Goal: Task Accomplishment & Management: Use online tool/utility

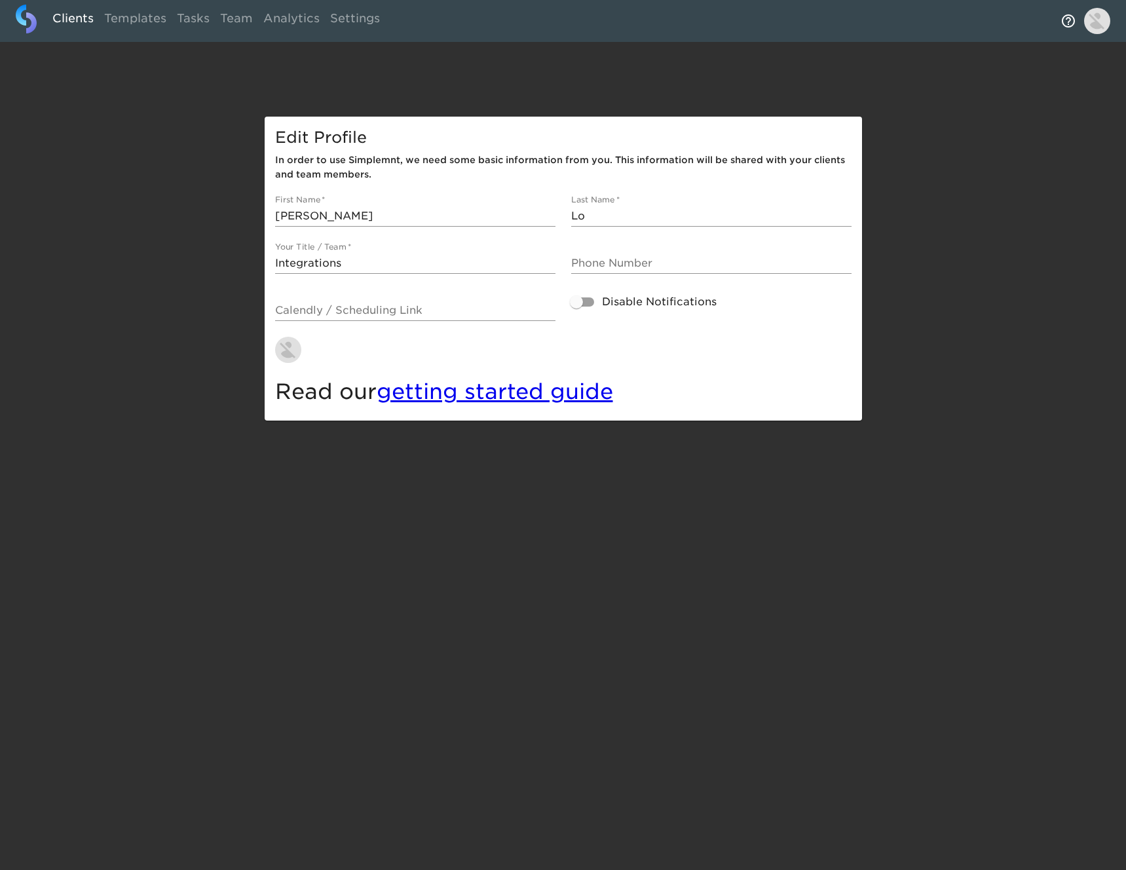
click at [72, 19] on link "Clients" at bounding box center [73, 21] width 52 height 32
select select "10"
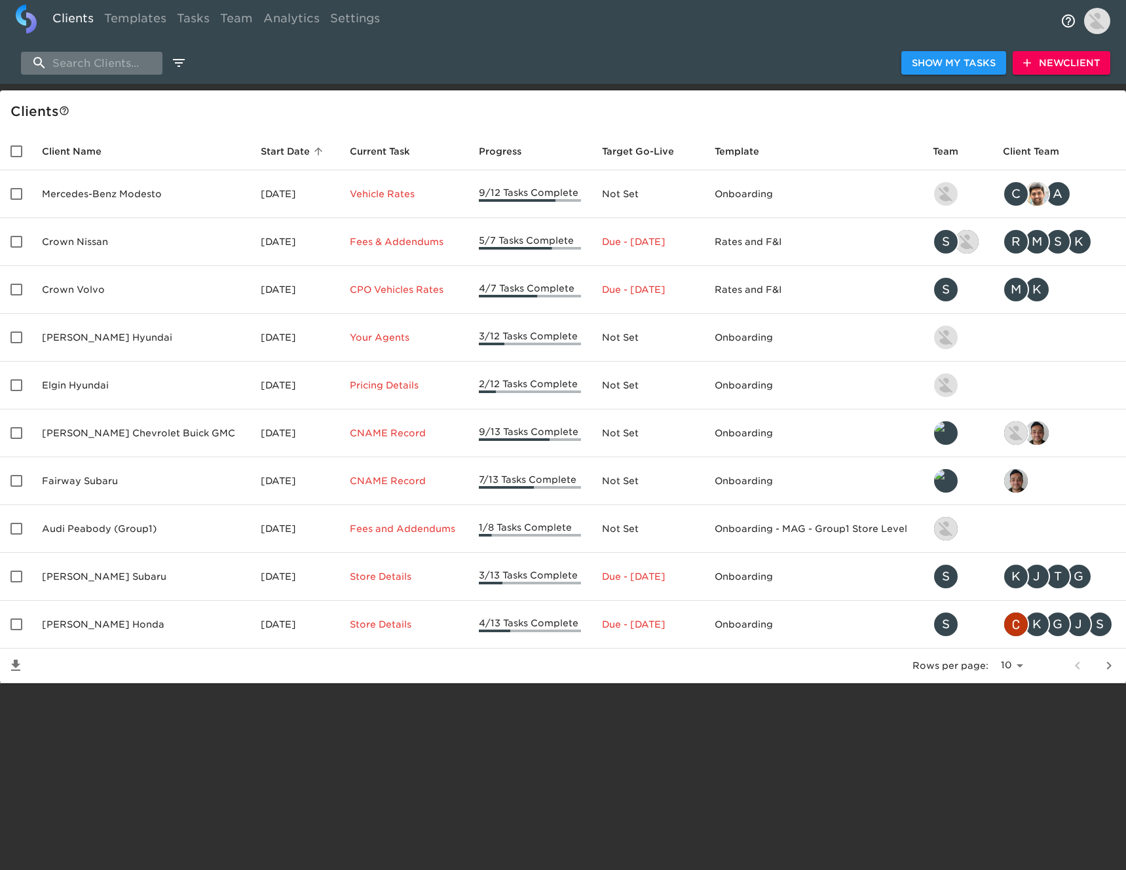
click at [134, 69] on input "search" at bounding box center [92, 63] width 142 height 23
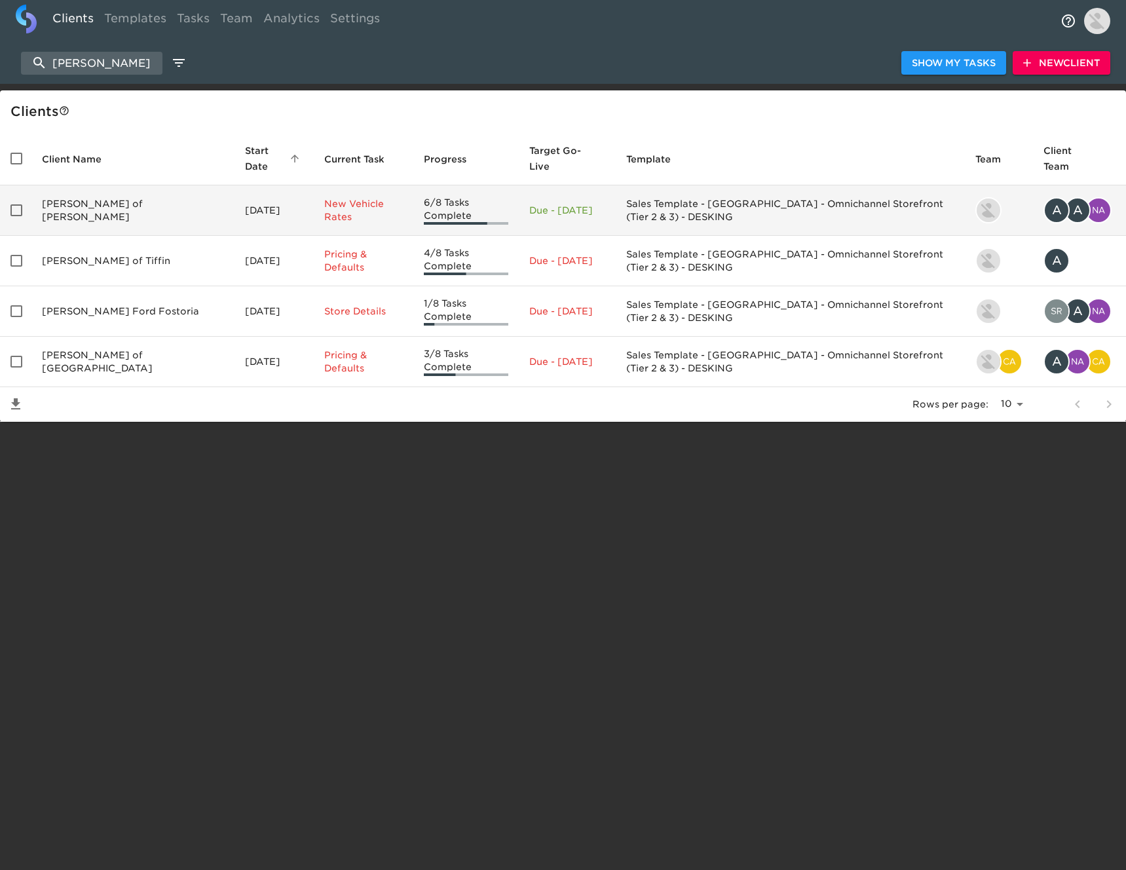
type input "[PERSON_NAME]"
click at [122, 199] on td "[PERSON_NAME] of [PERSON_NAME]" at bounding box center [132, 210] width 203 height 50
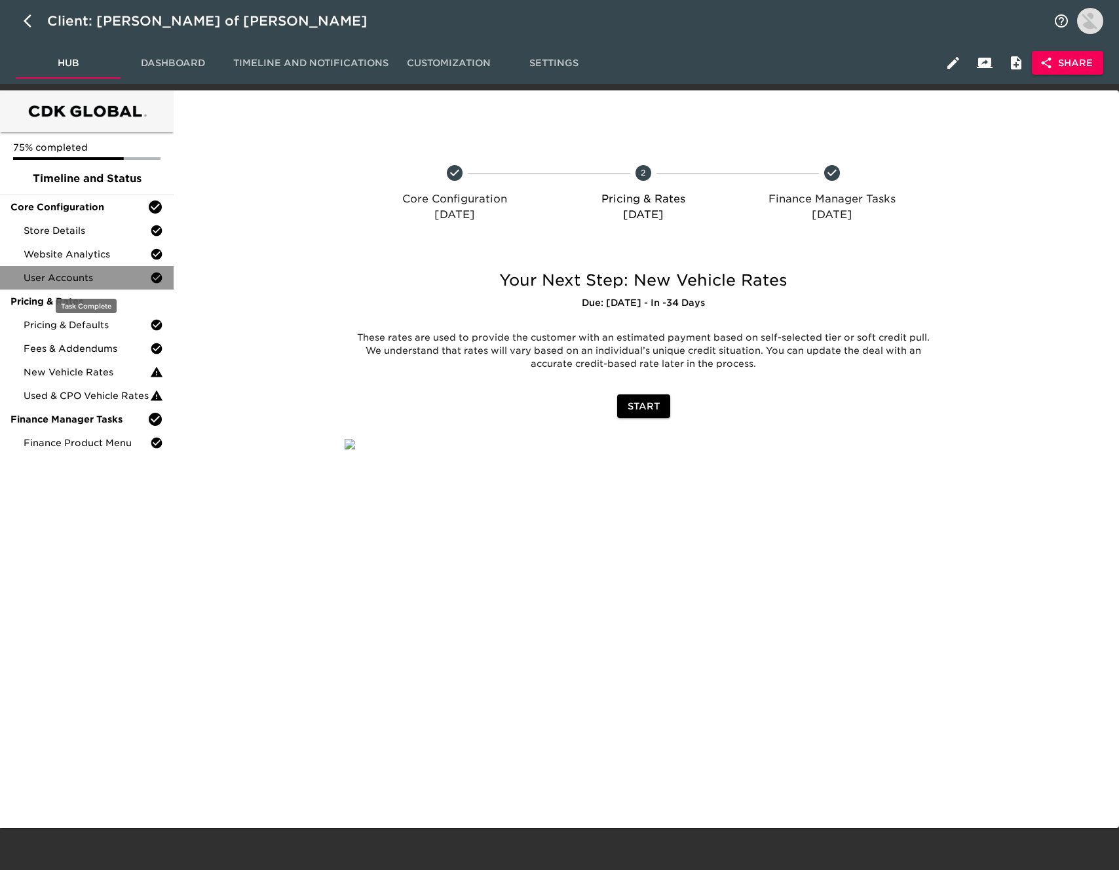
click at [105, 283] on span "User Accounts" at bounding box center [87, 277] width 126 height 13
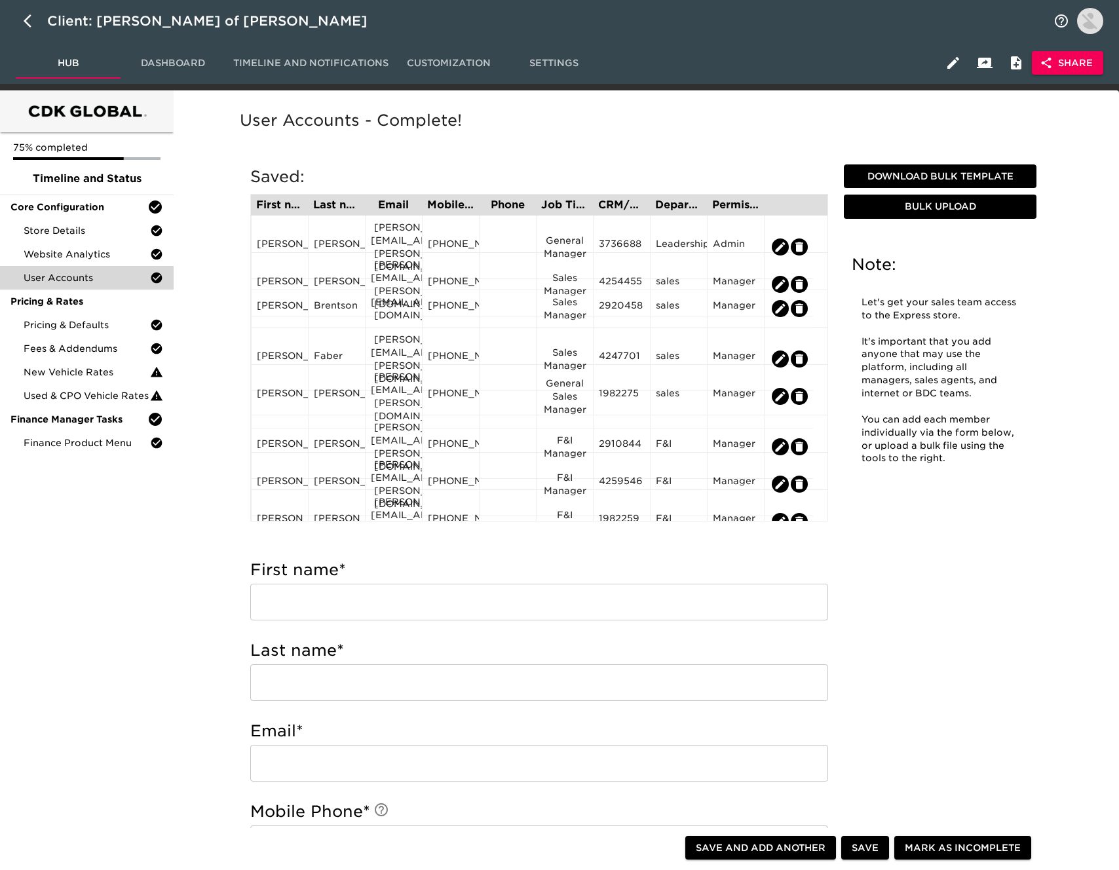
click at [179, 66] on span "Dashboard" at bounding box center [172, 63] width 89 height 16
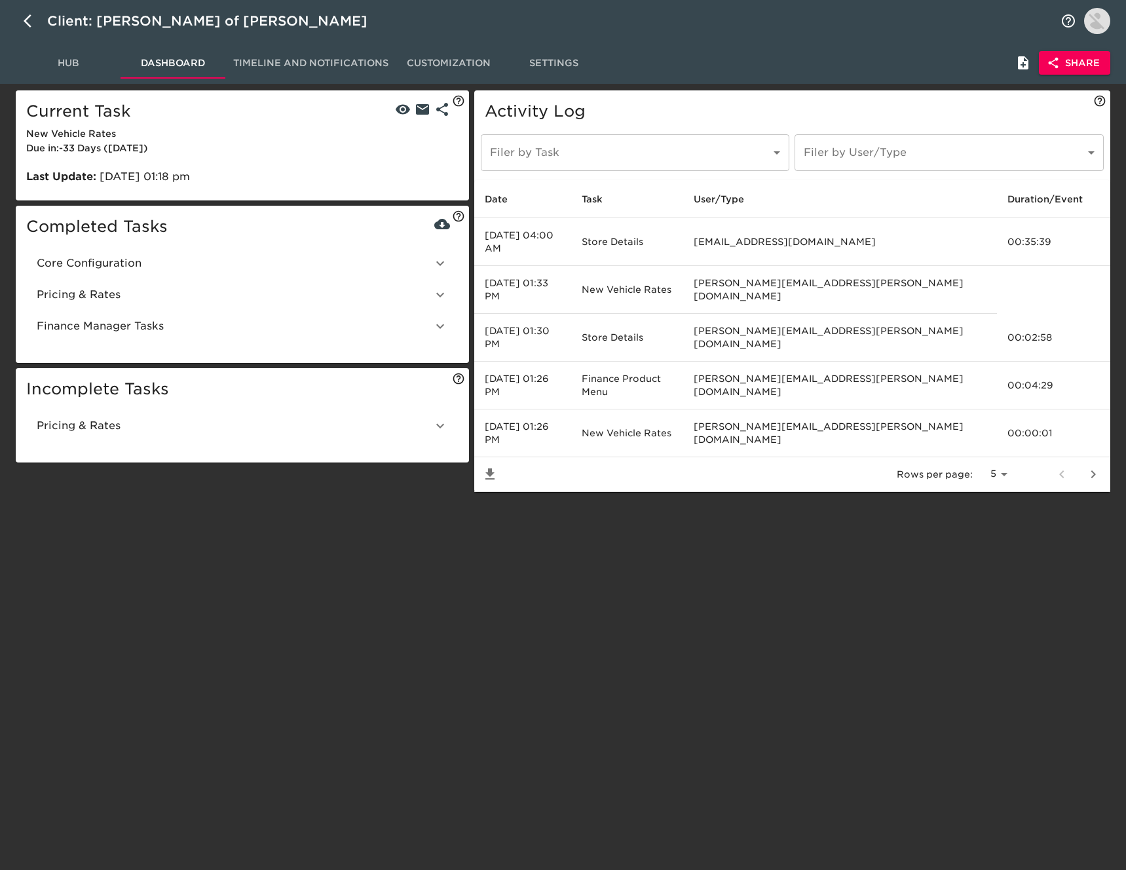
click at [166, 261] on span "Core Configuration" at bounding box center [235, 264] width 396 height 16
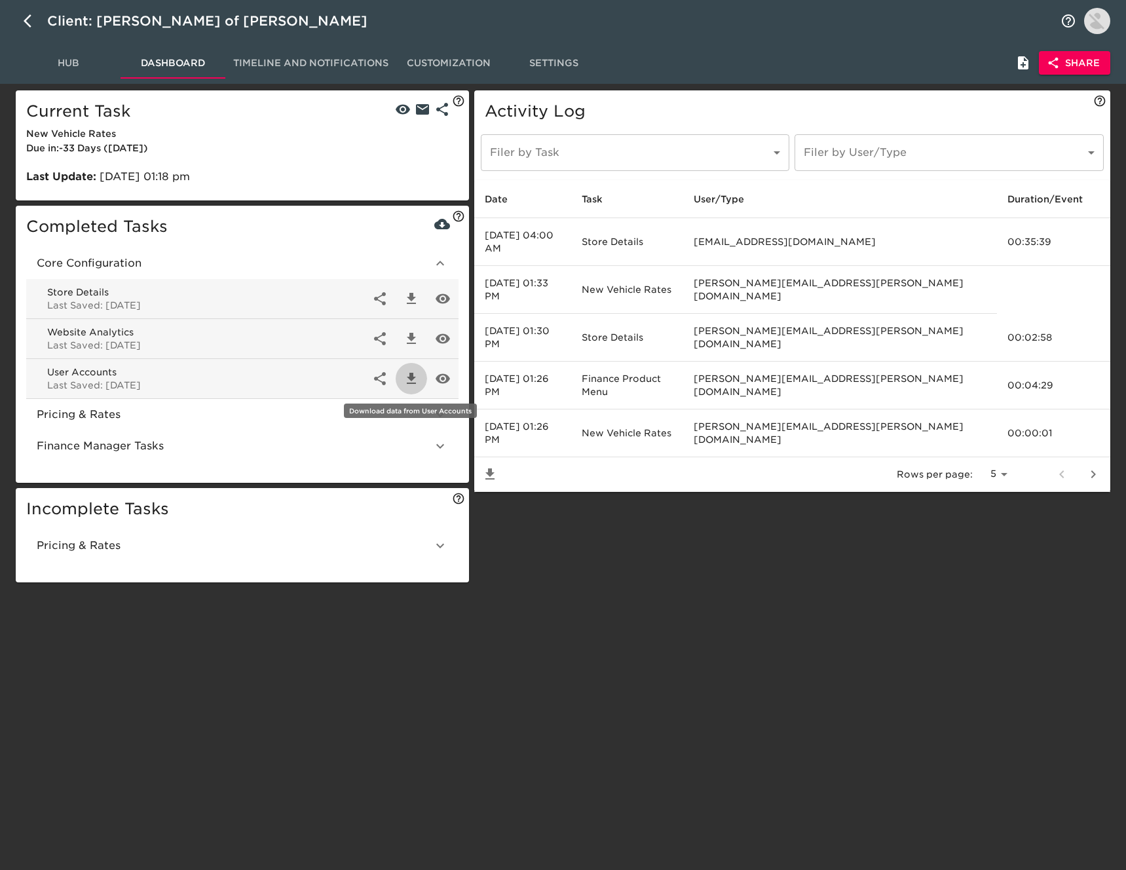
click at [421, 377] on button "button" at bounding box center [411, 378] width 31 height 31
click at [65, 63] on span "Hub" at bounding box center [68, 63] width 89 height 16
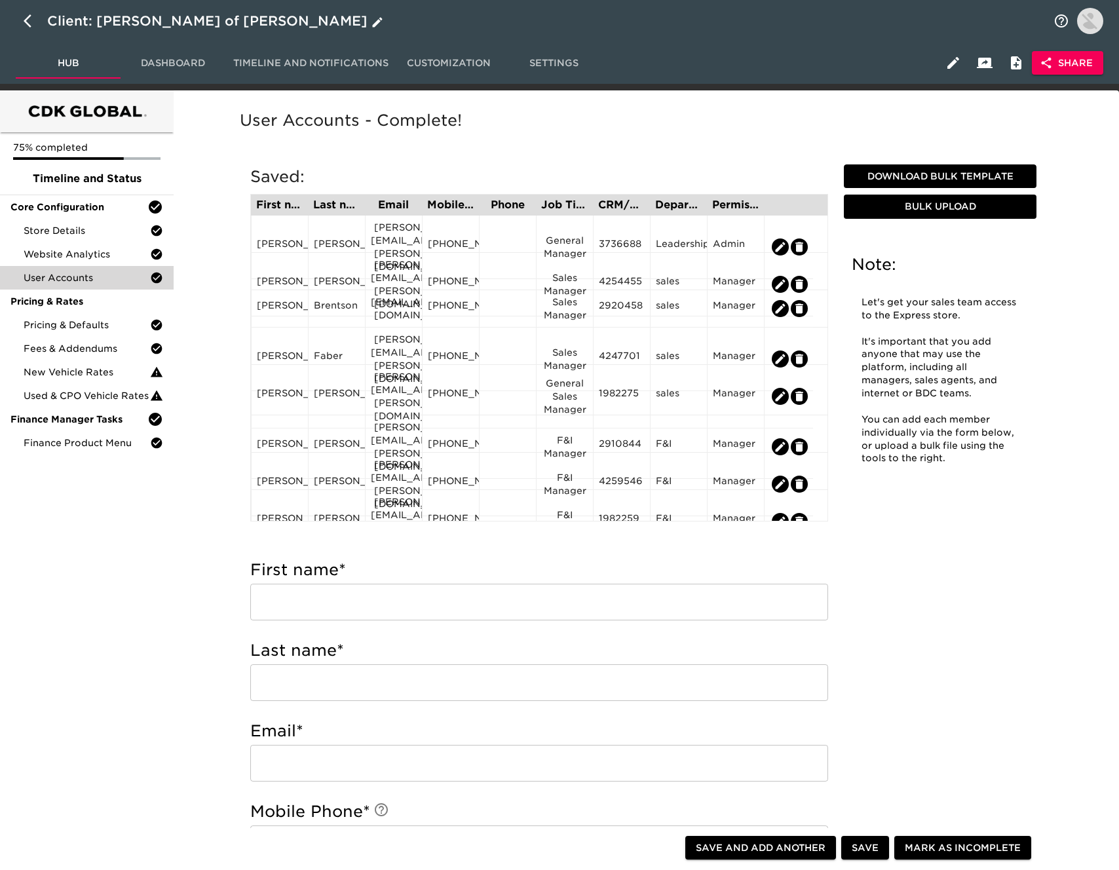
click at [31, 24] on icon "button" at bounding box center [32, 21] width 16 height 16
select select "10"
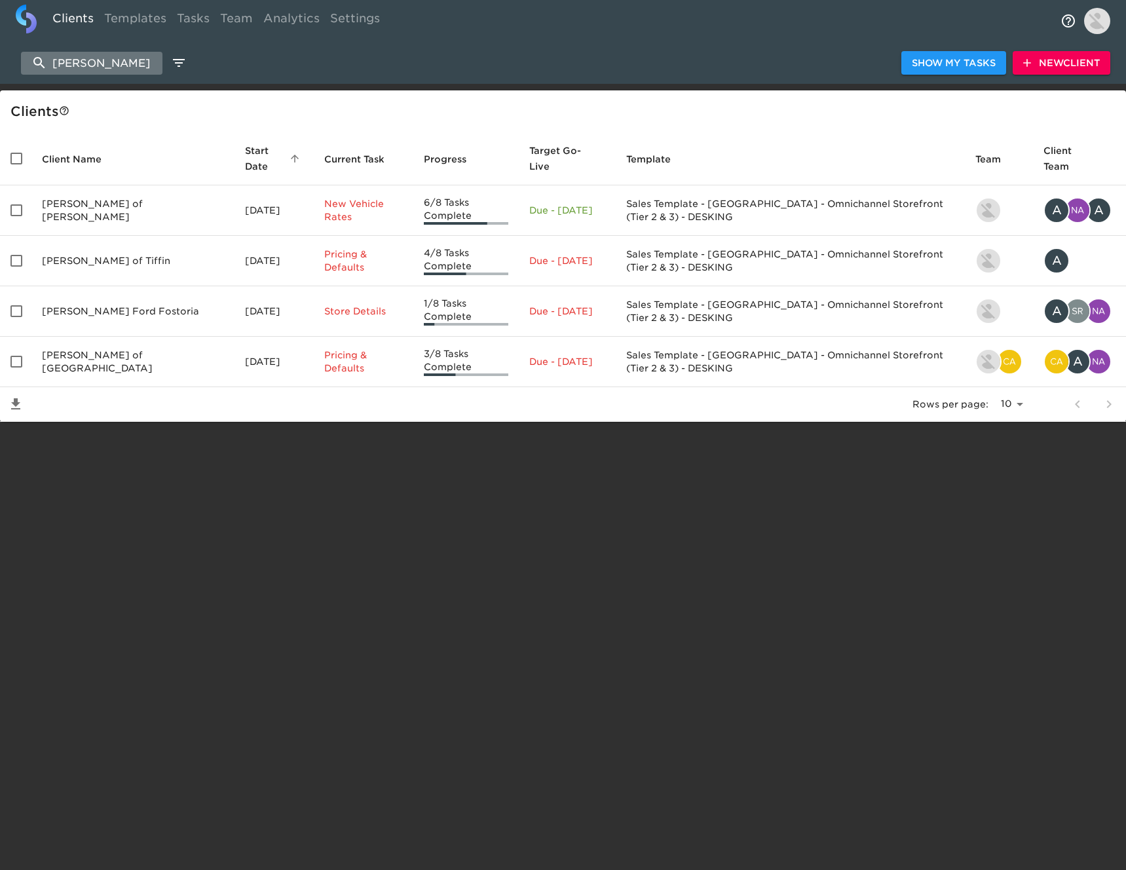
click at [131, 69] on input "[PERSON_NAME]" at bounding box center [92, 63] width 142 height 23
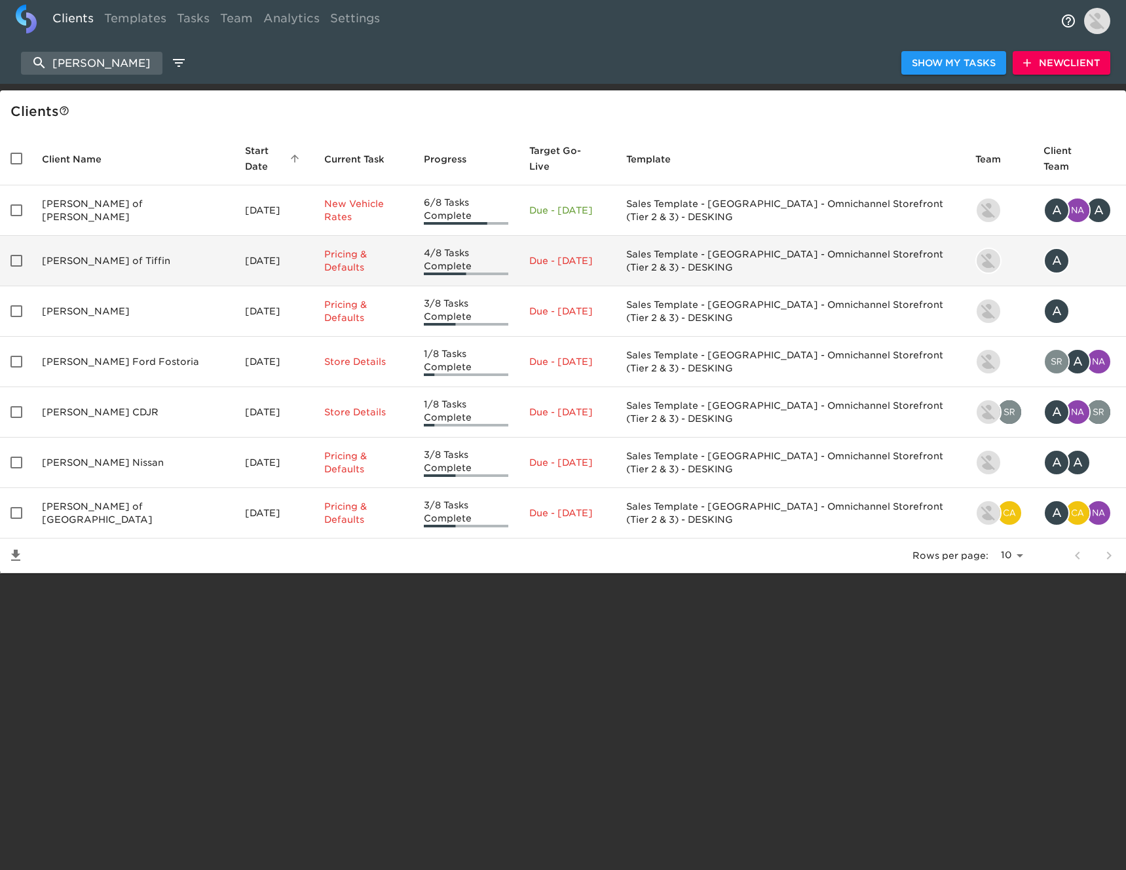
type input "[PERSON_NAME]"
click at [130, 244] on td "[PERSON_NAME] of Tiffin" at bounding box center [132, 261] width 203 height 50
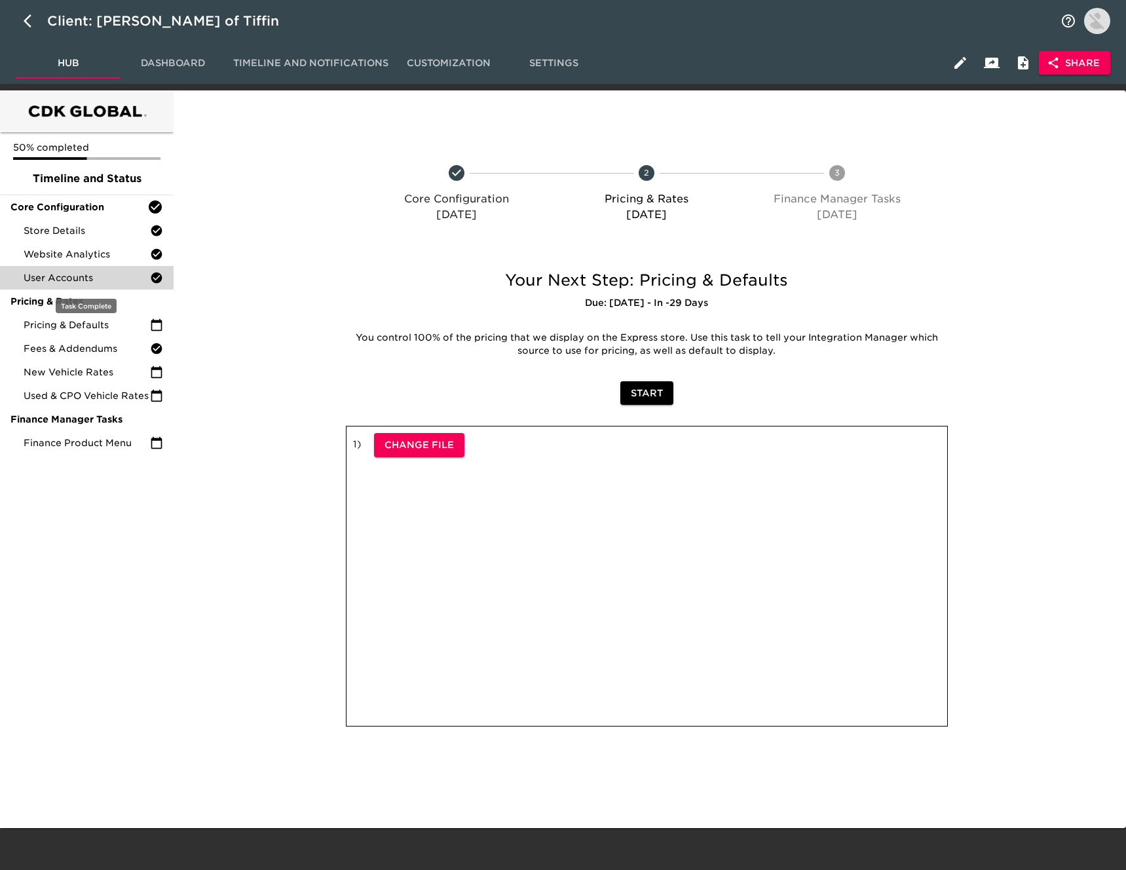
click at [98, 275] on span "User Accounts" at bounding box center [87, 277] width 126 height 13
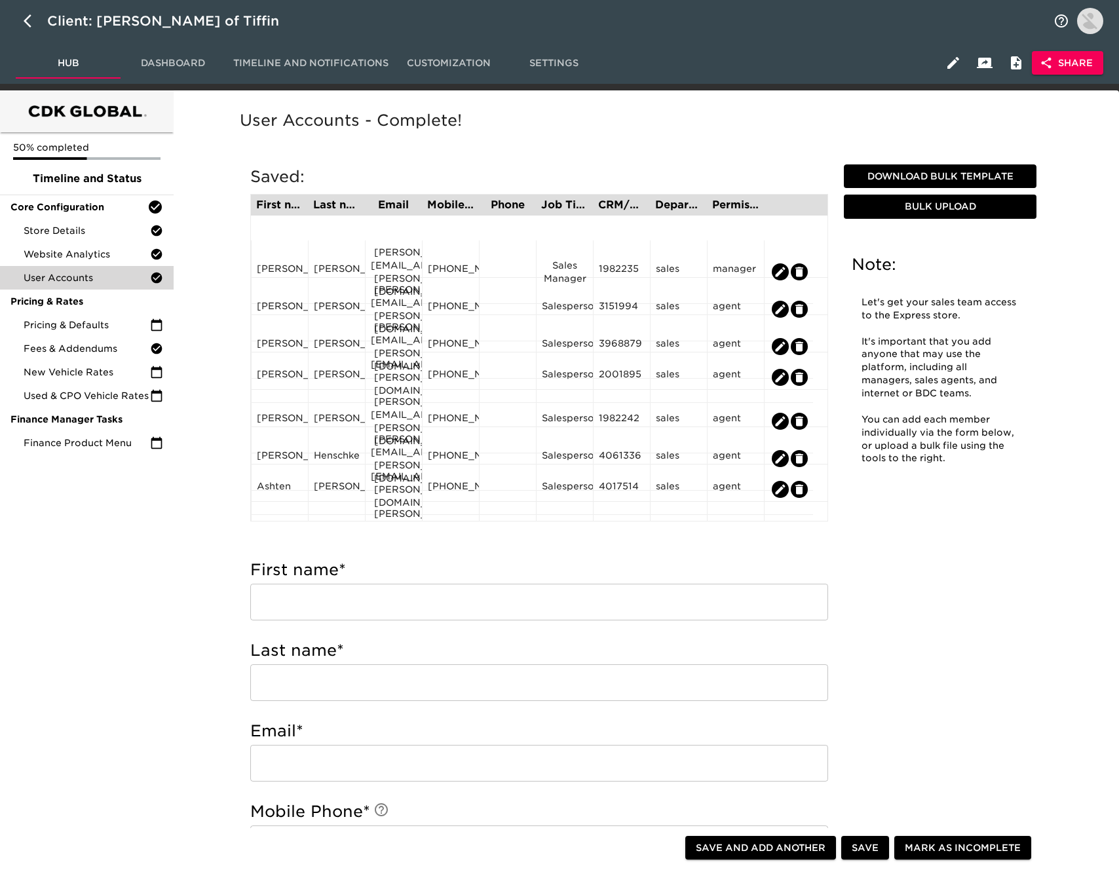
scroll to position [143, 0]
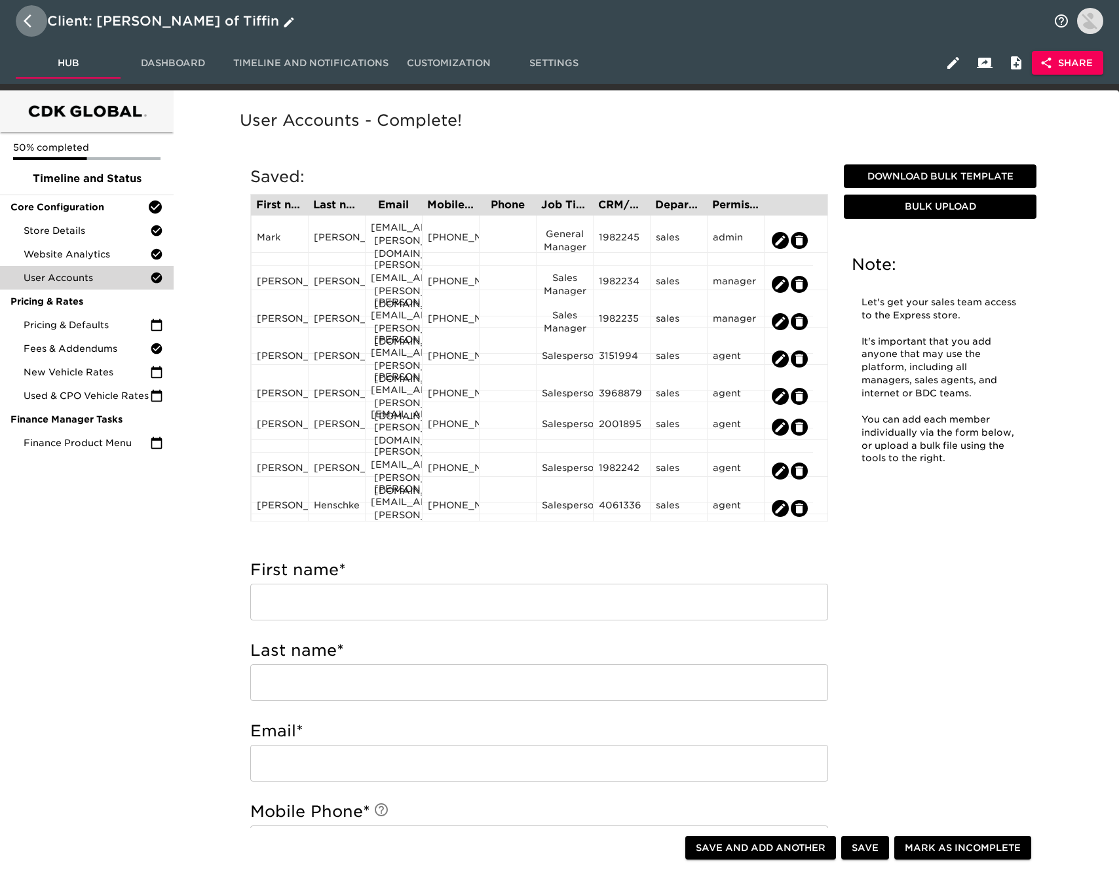
click at [24, 18] on icon "button" at bounding box center [32, 21] width 16 height 16
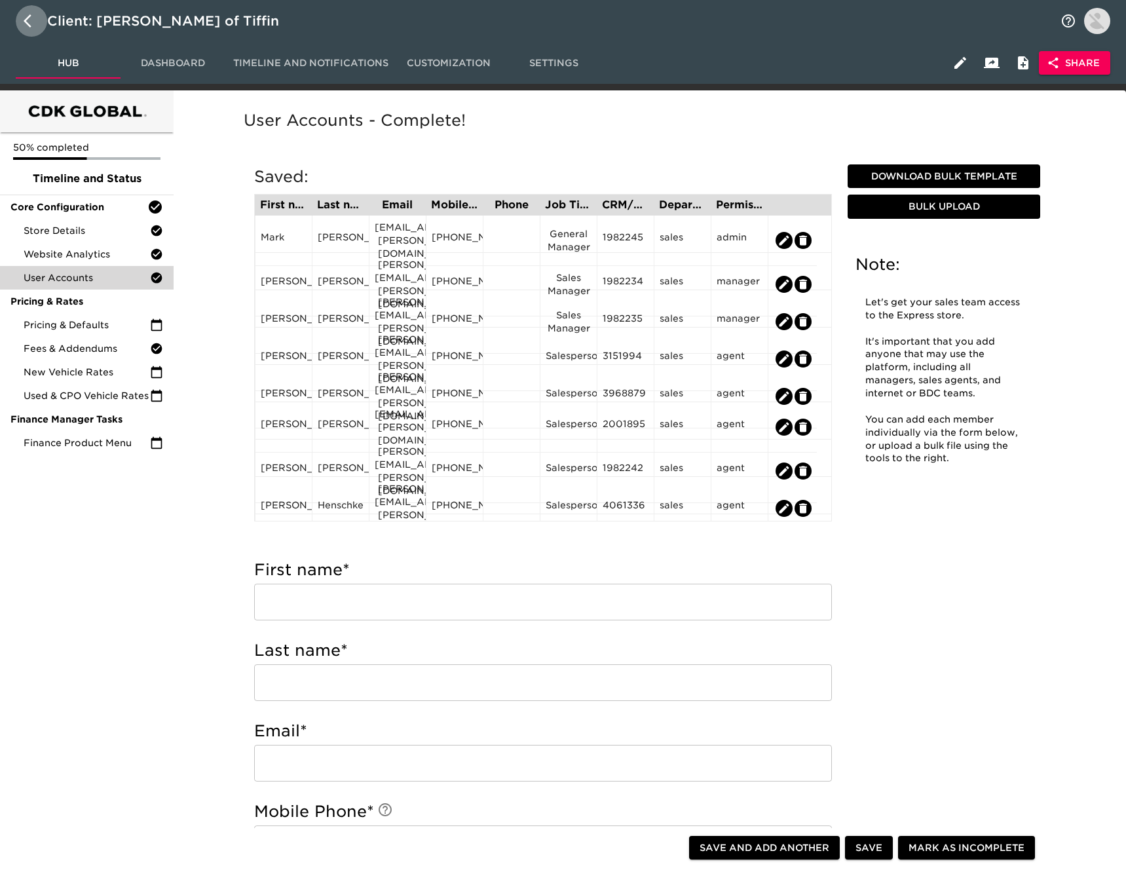
select select "10"
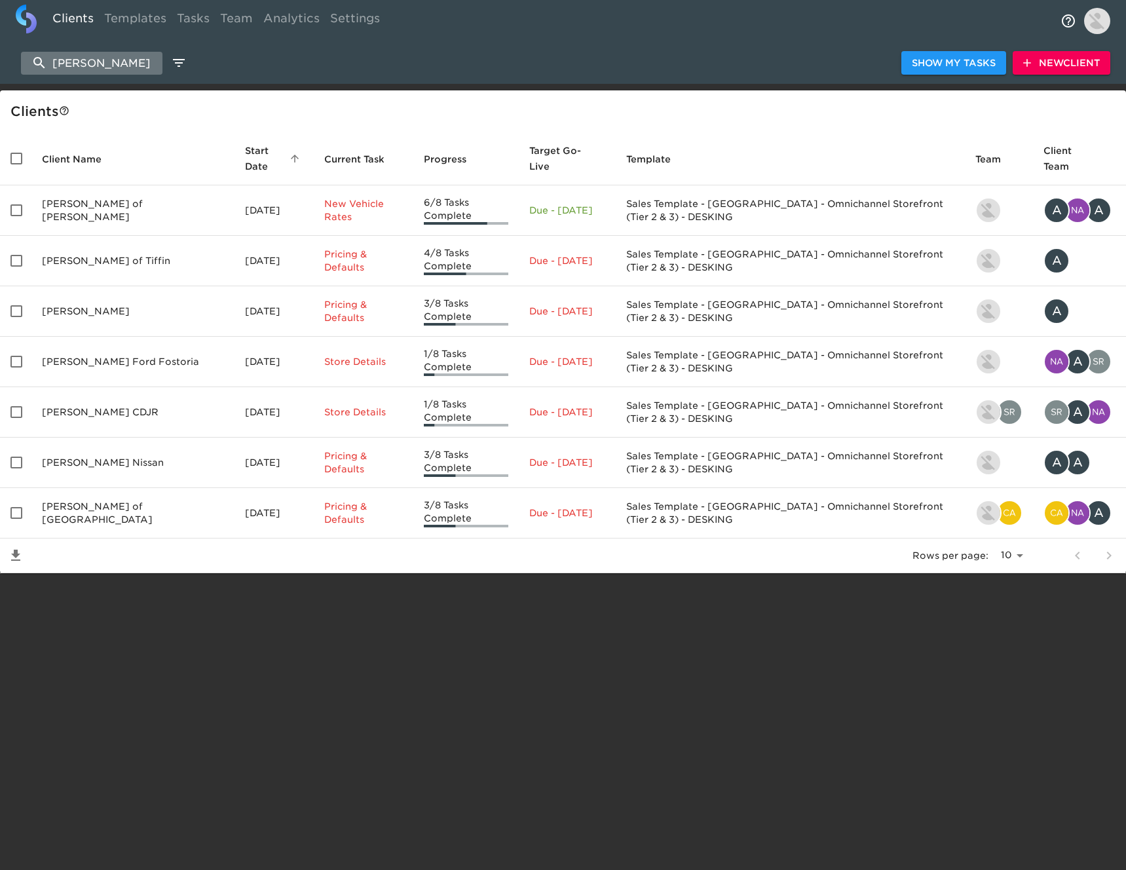
click at [106, 67] on input "[PERSON_NAME]" at bounding box center [92, 63] width 142 height 23
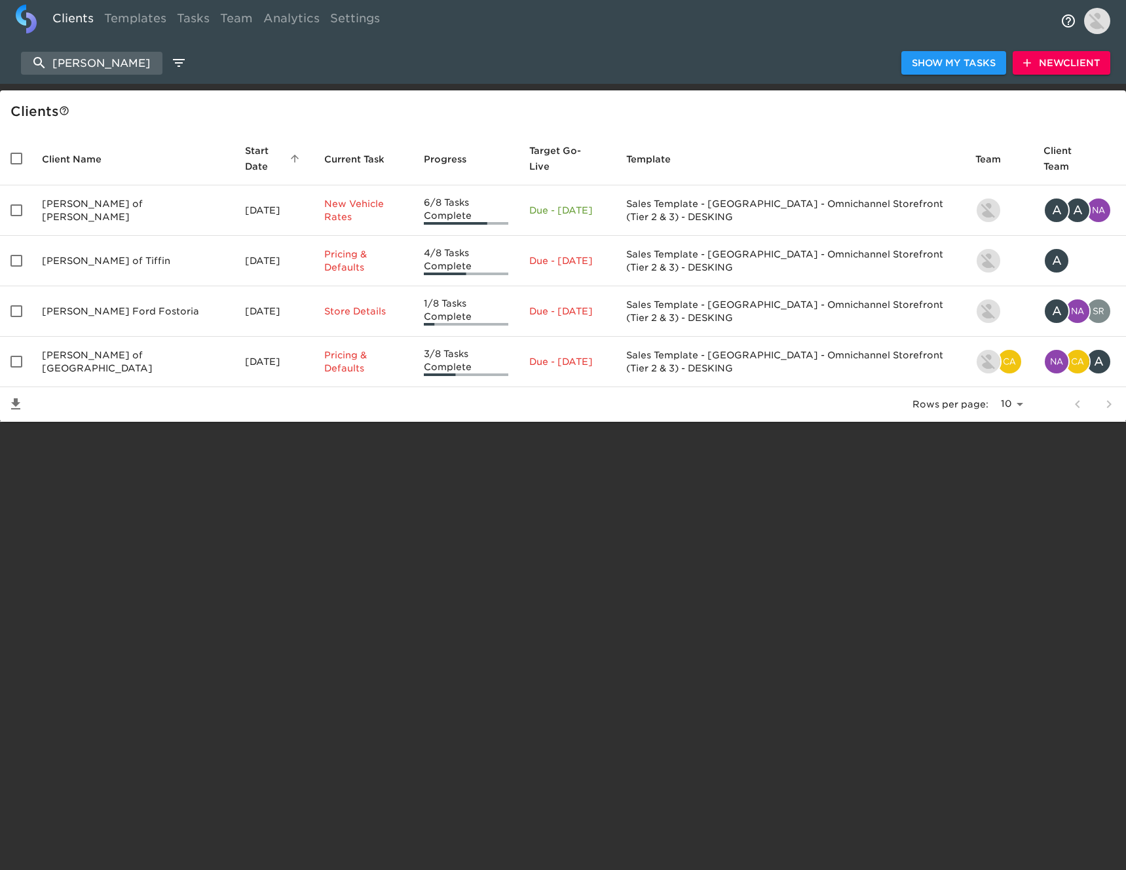
type input "[PERSON_NAME]"
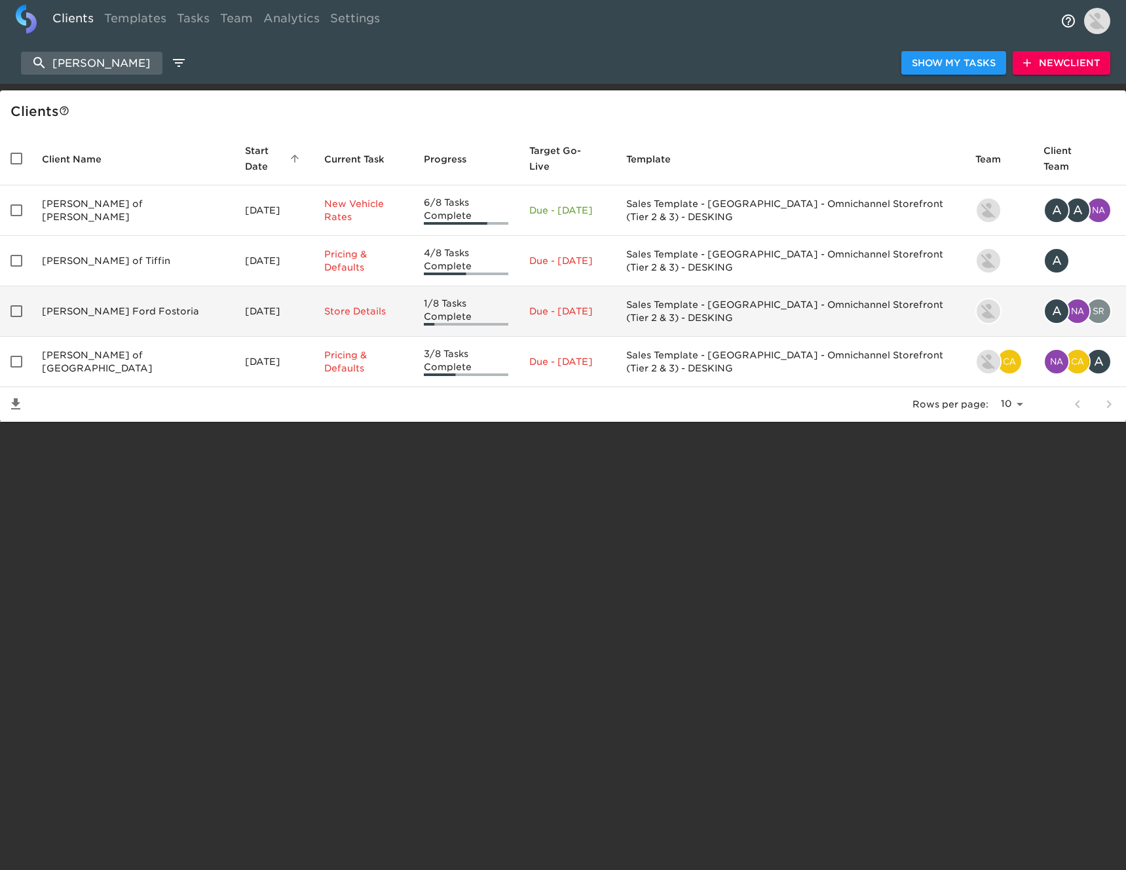
click at [119, 294] on td "[PERSON_NAME] Ford Fostoria" at bounding box center [132, 311] width 203 height 50
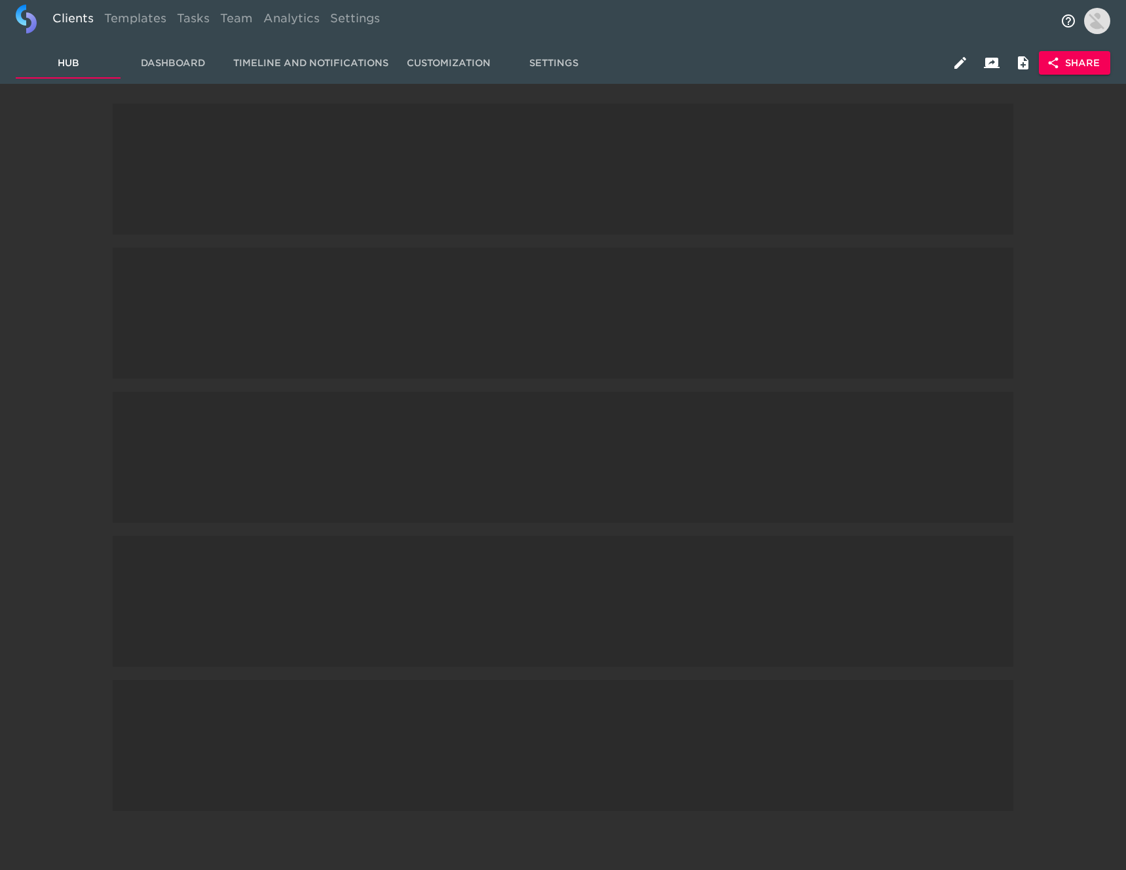
click at [119, 294] on span at bounding box center [563, 313] width 901 height 131
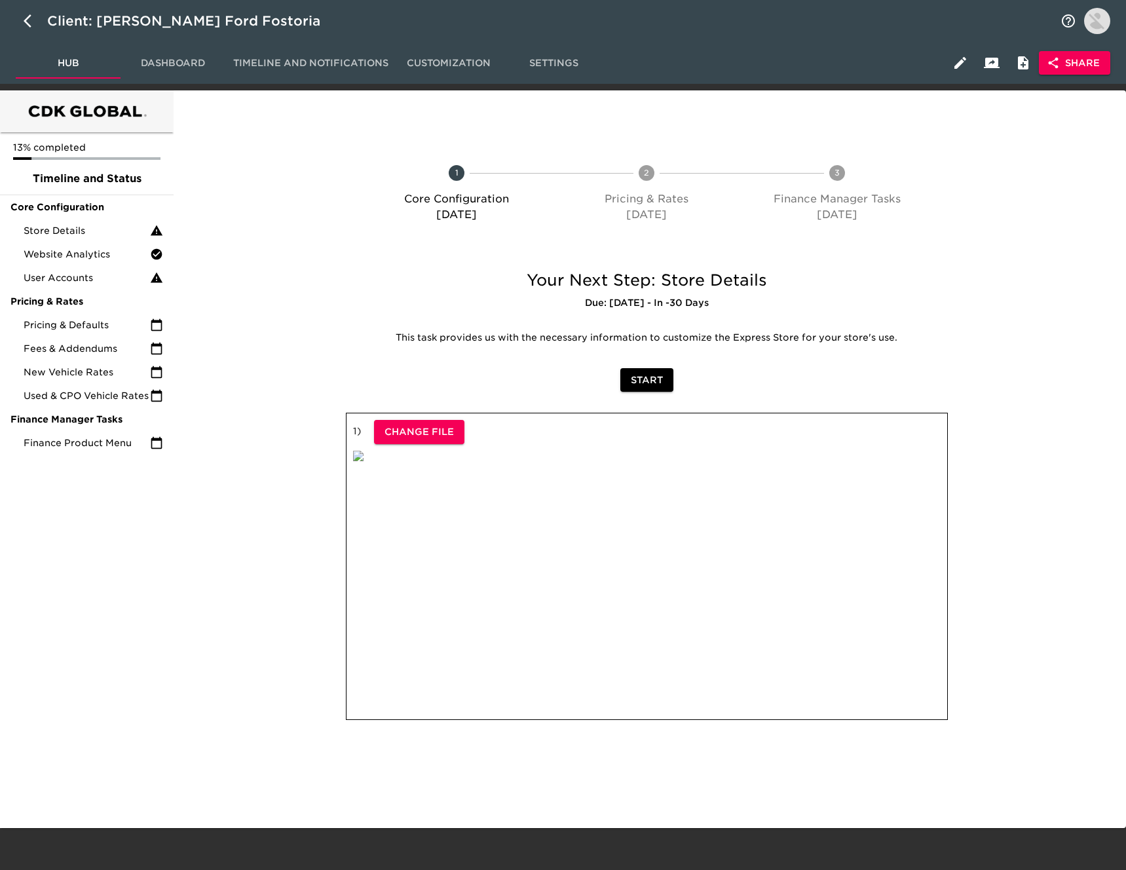
drag, startPoint x: 185, startPoint y: 61, endPoint x: 192, endPoint y: 66, distance: 8.9
click at [185, 61] on span "Dashboard" at bounding box center [172, 63] width 89 height 16
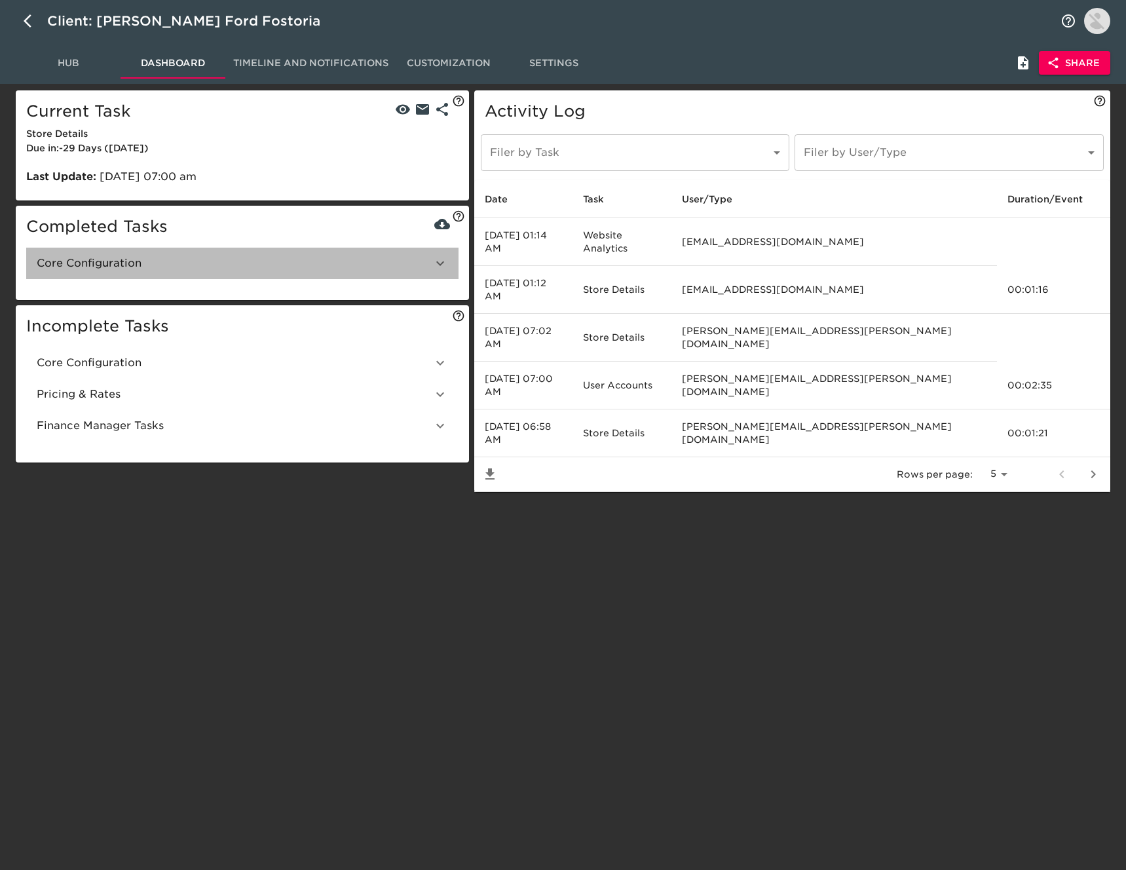
click at [201, 258] on span "Core Configuration" at bounding box center [235, 264] width 396 height 16
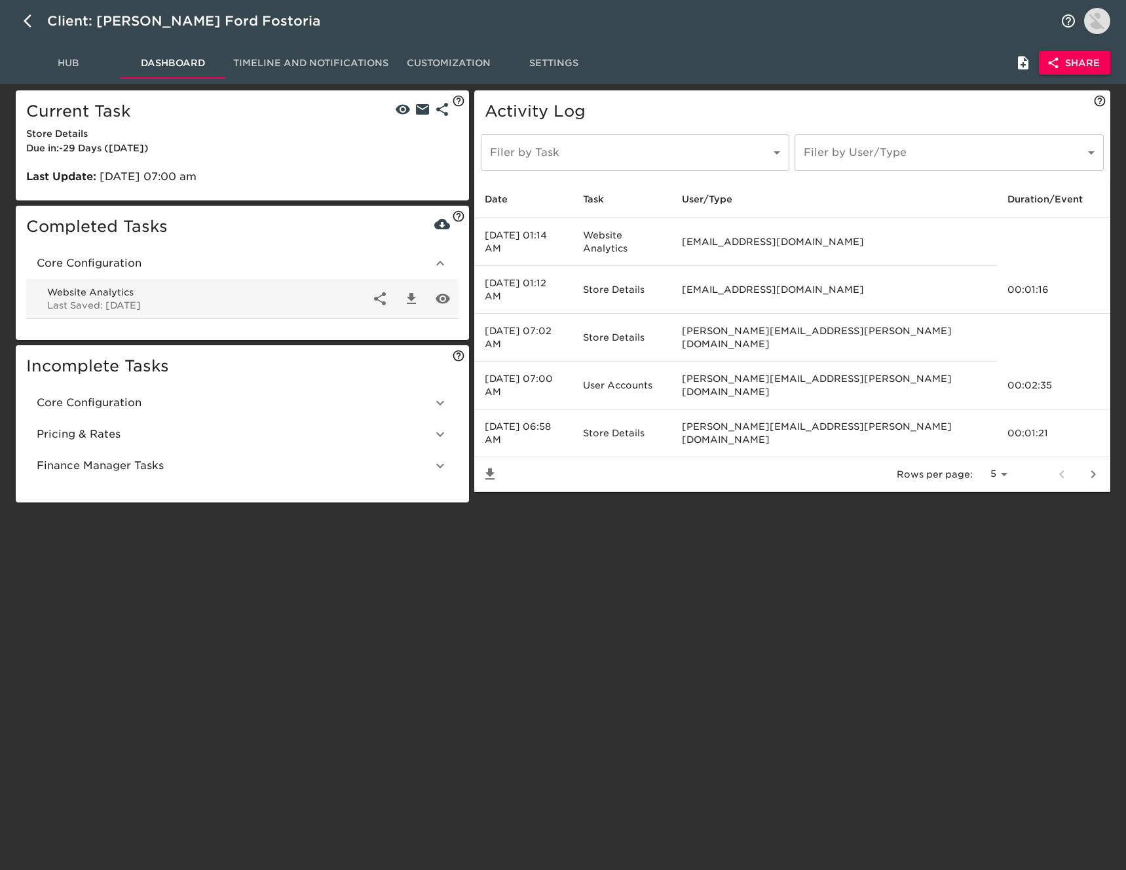
click at [334, 399] on span "Core Configuration" at bounding box center [235, 403] width 396 height 16
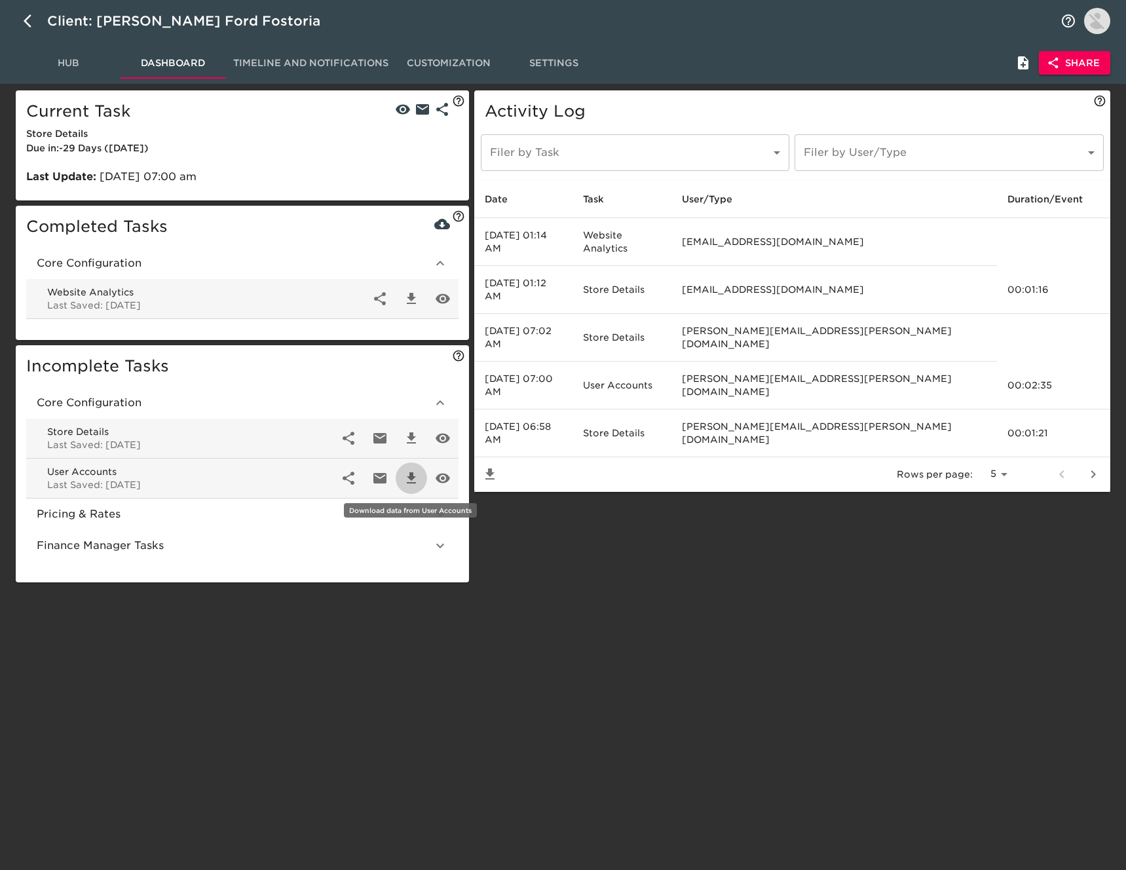
click at [405, 474] on icon "button" at bounding box center [412, 479] width 16 height 16
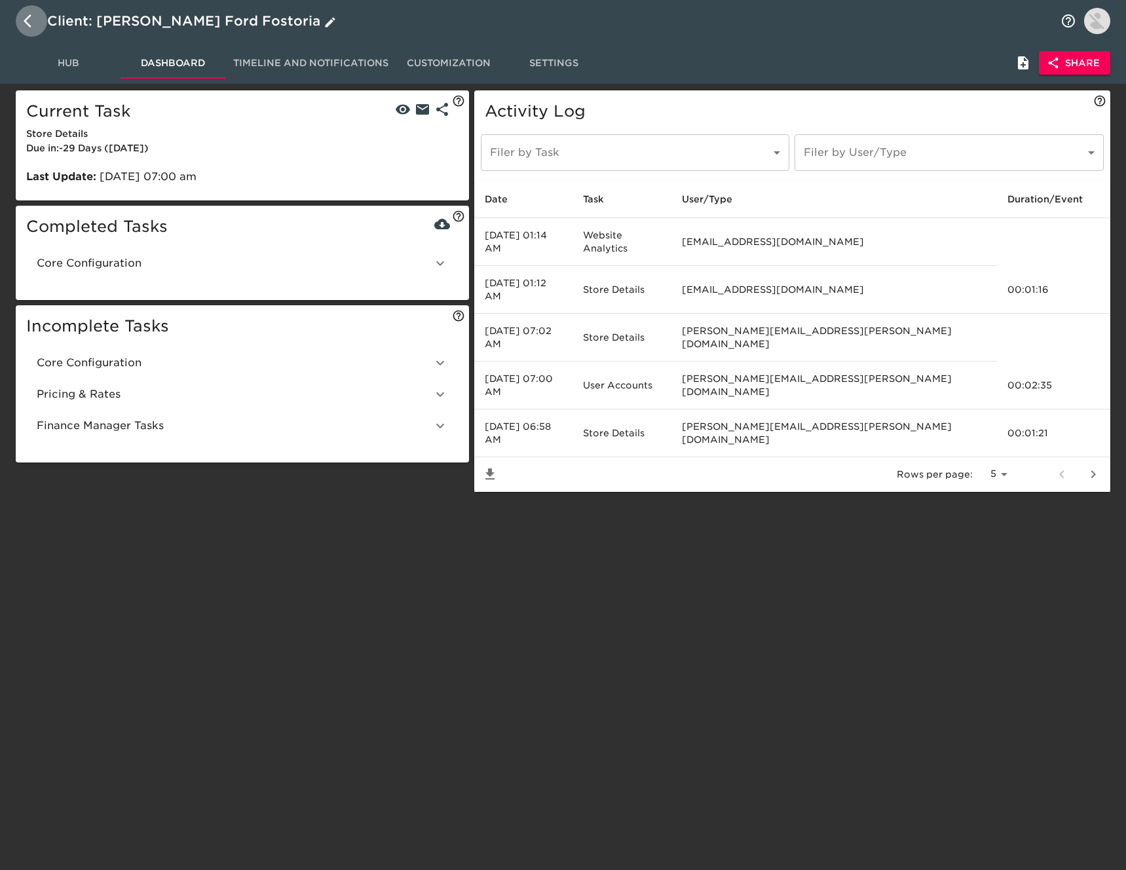
click at [26, 20] on icon "button" at bounding box center [28, 20] width 8 height 13
select select "10"
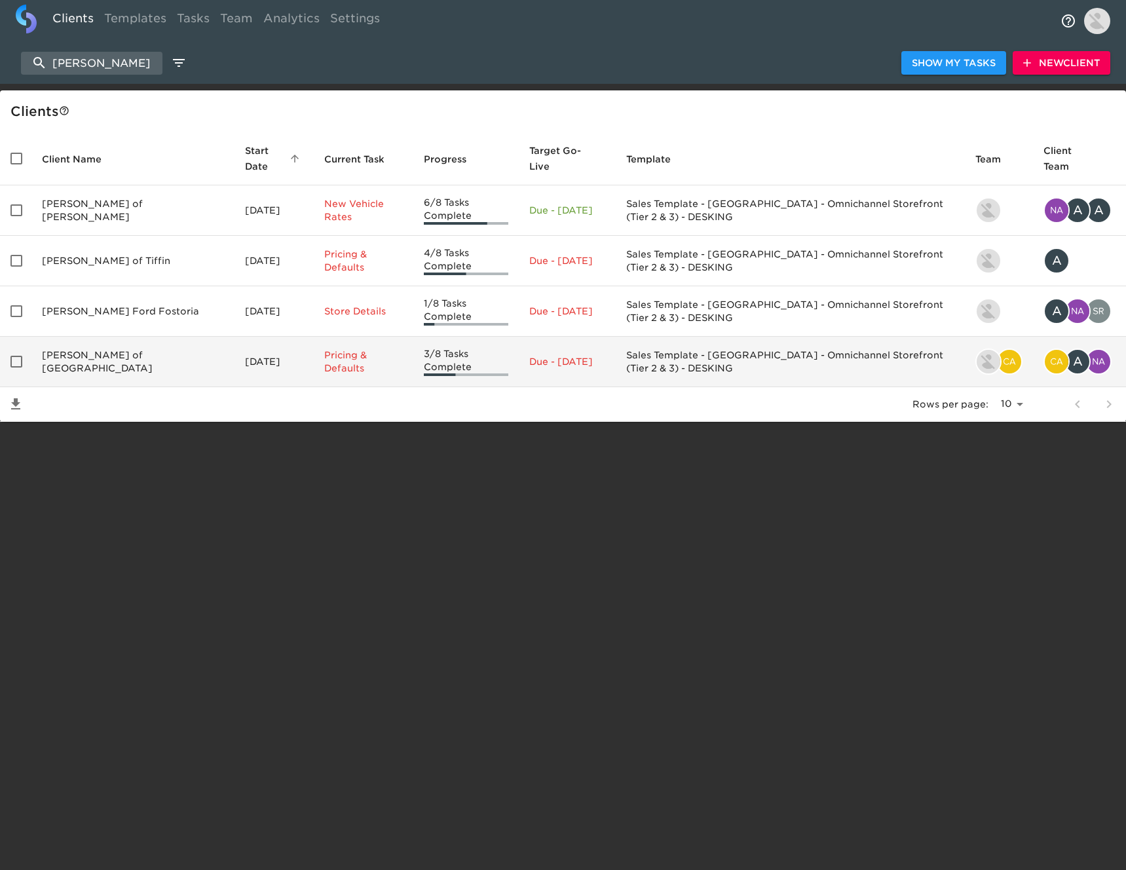
click at [132, 337] on td "[PERSON_NAME] of [GEOGRAPHIC_DATA]" at bounding box center [132, 362] width 203 height 50
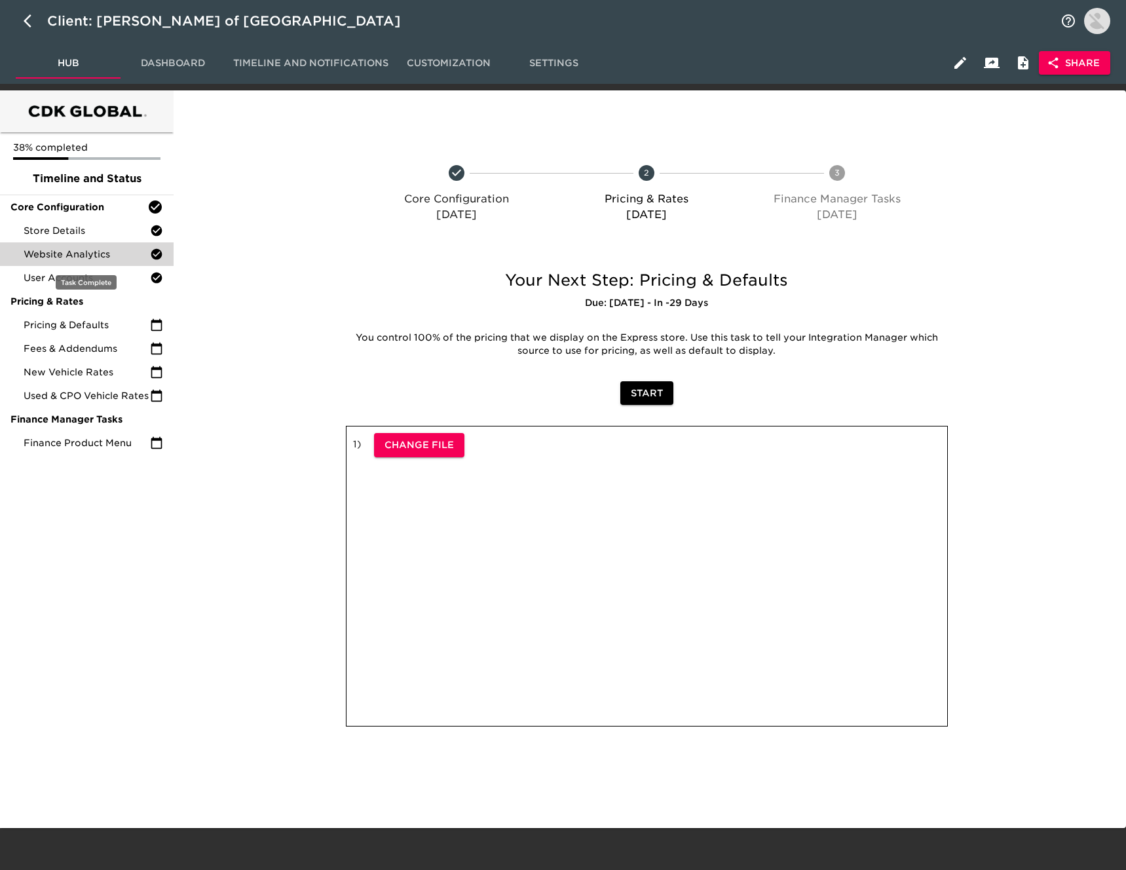
click at [105, 255] on span "Website Analytics" at bounding box center [87, 254] width 126 height 13
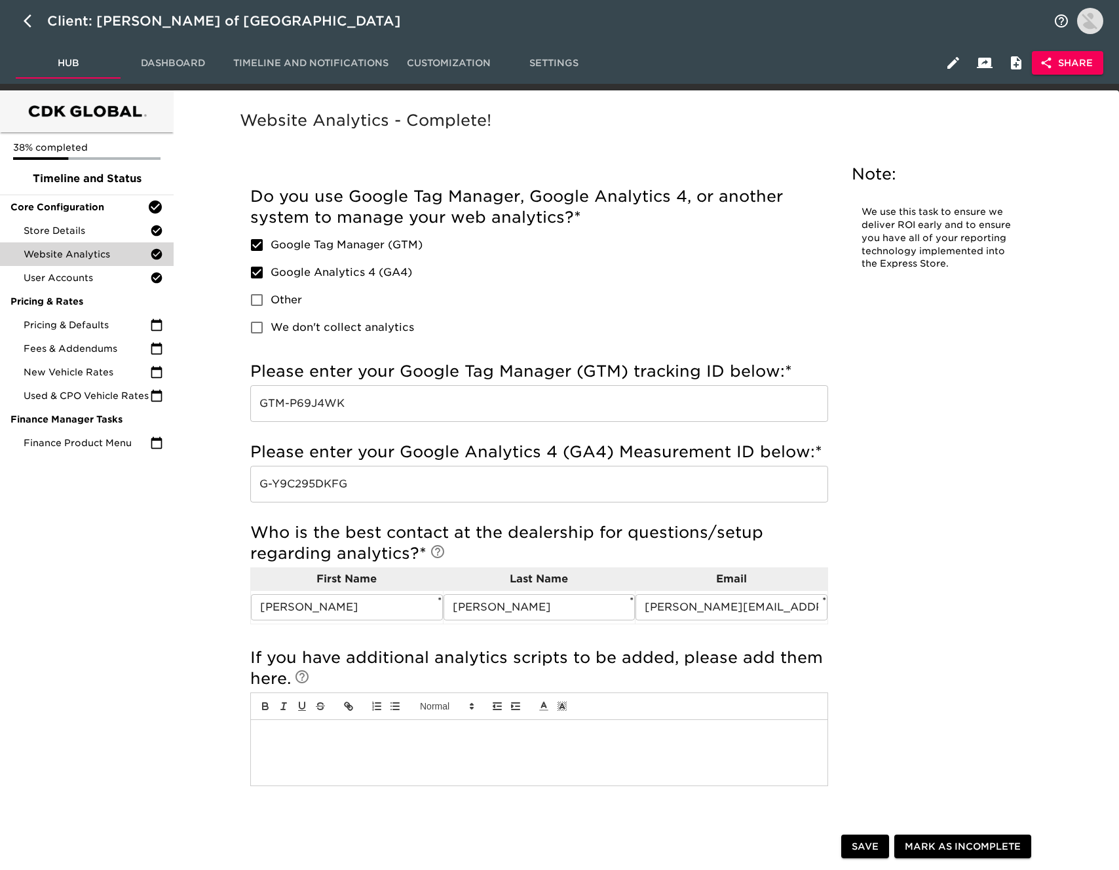
click at [158, 67] on span "Dashboard" at bounding box center [172, 63] width 89 height 16
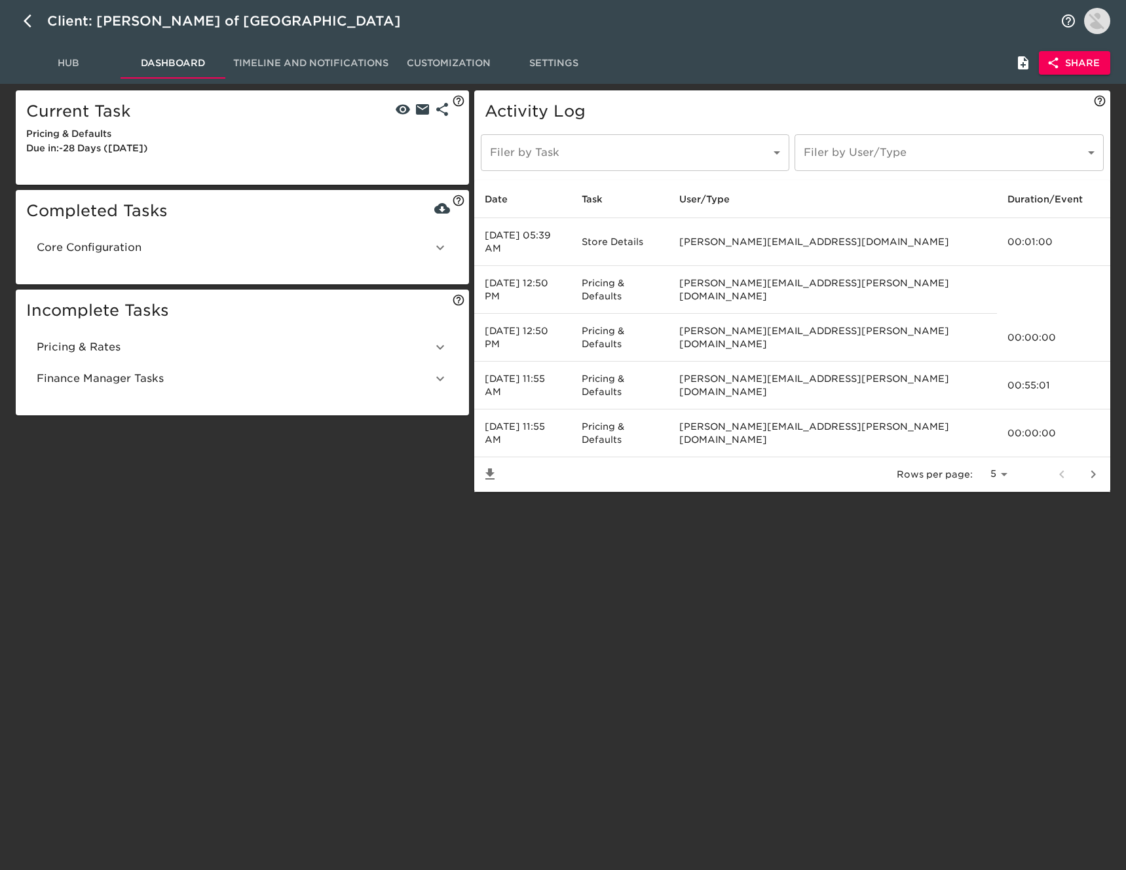
click at [232, 246] on span "Core Configuration" at bounding box center [235, 248] width 396 height 16
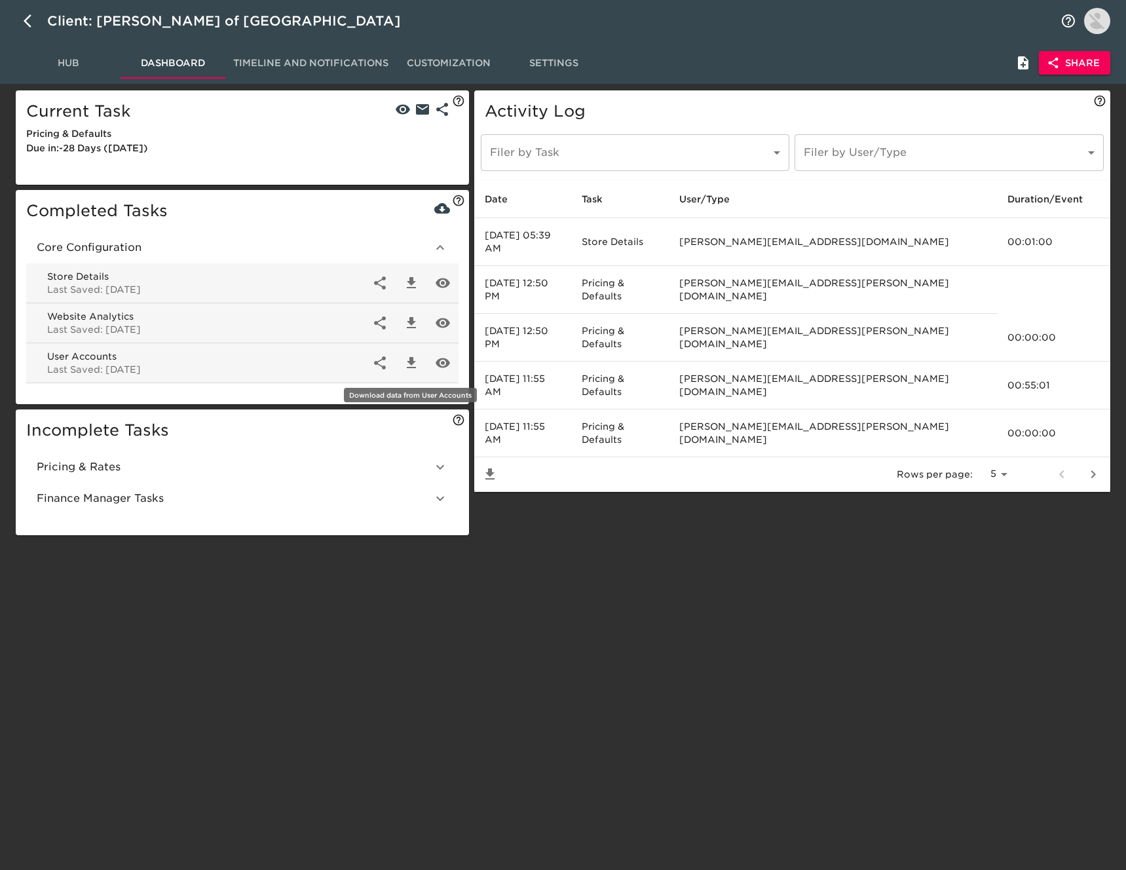
click at [411, 365] on icon "button" at bounding box center [412, 363] width 16 height 16
click at [24, 17] on icon "button" at bounding box center [32, 21] width 16 height 16
select select "10"
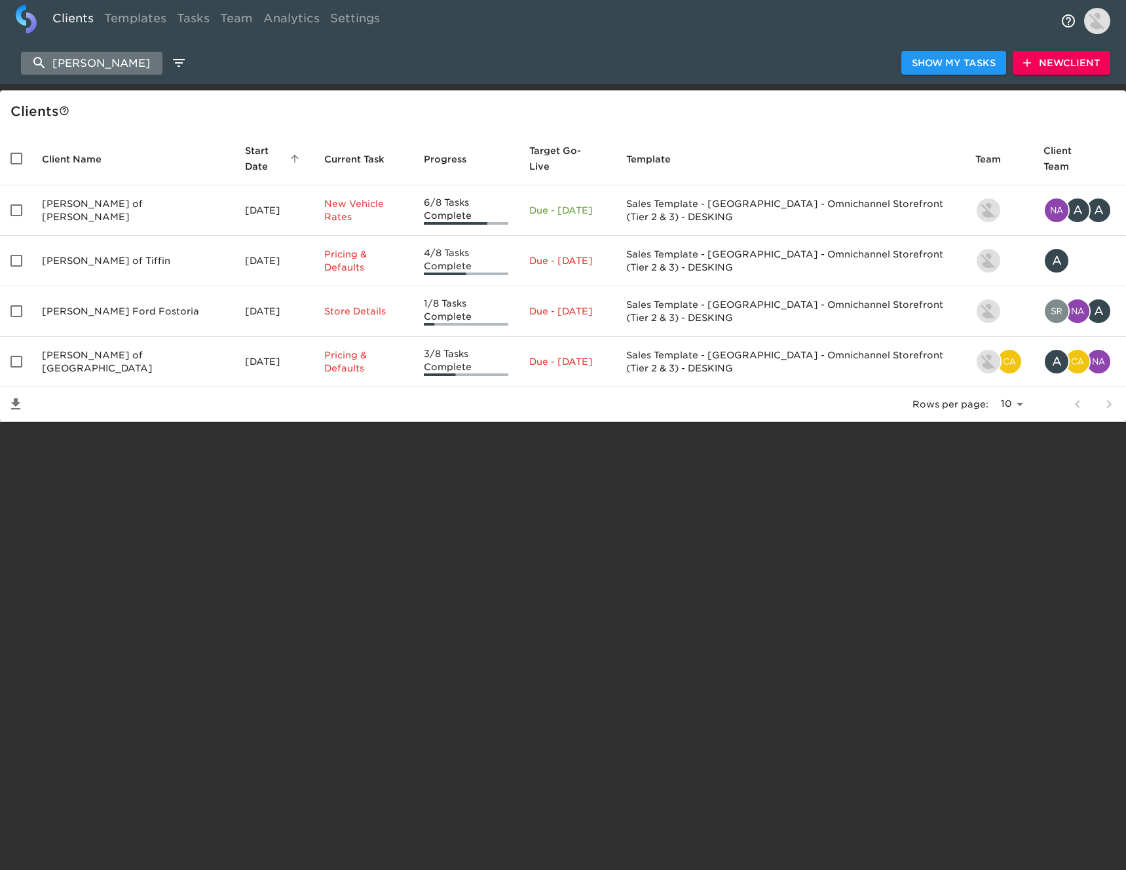
click at [113, 63] on input "[PERSON_NAME]" at bounding box center [92, 63] width 142 height 23
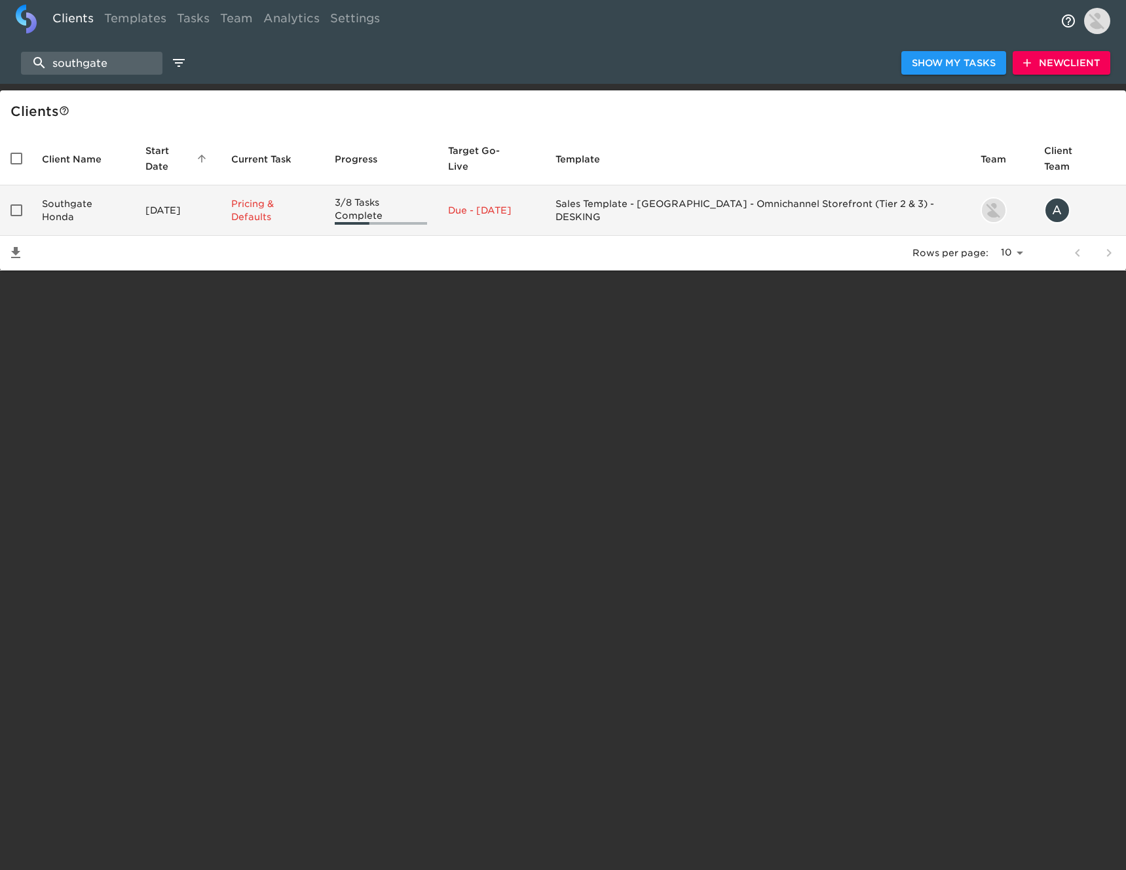
type input "southgate"
click at [112, 198] on td "Southgate Honda" at bounding box center [83, 210] width 104 height 50
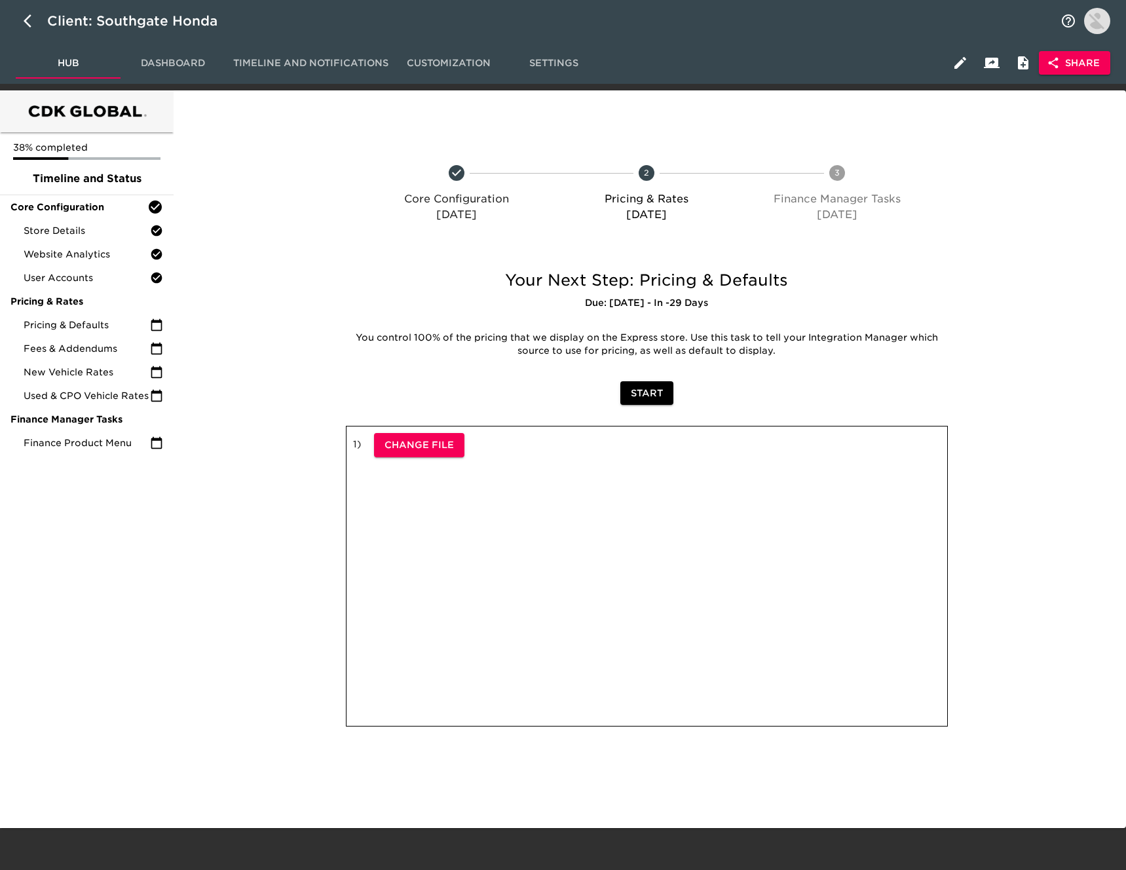
click at [155, 68] on span "Dashboard" at bounding box center [172, 63] width 89 height 16
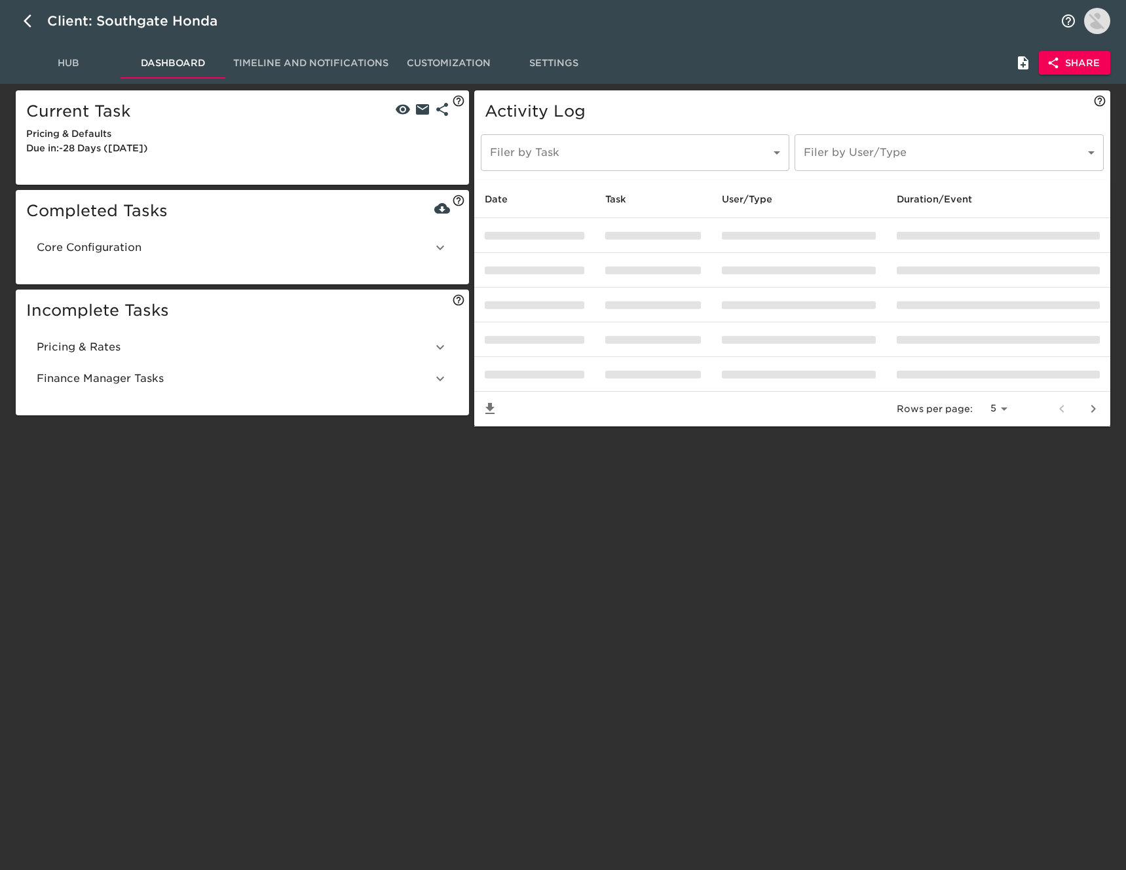
click at [75, 252] on span "Core Configuration" at bounding box center [235, 248] width 396 height 16
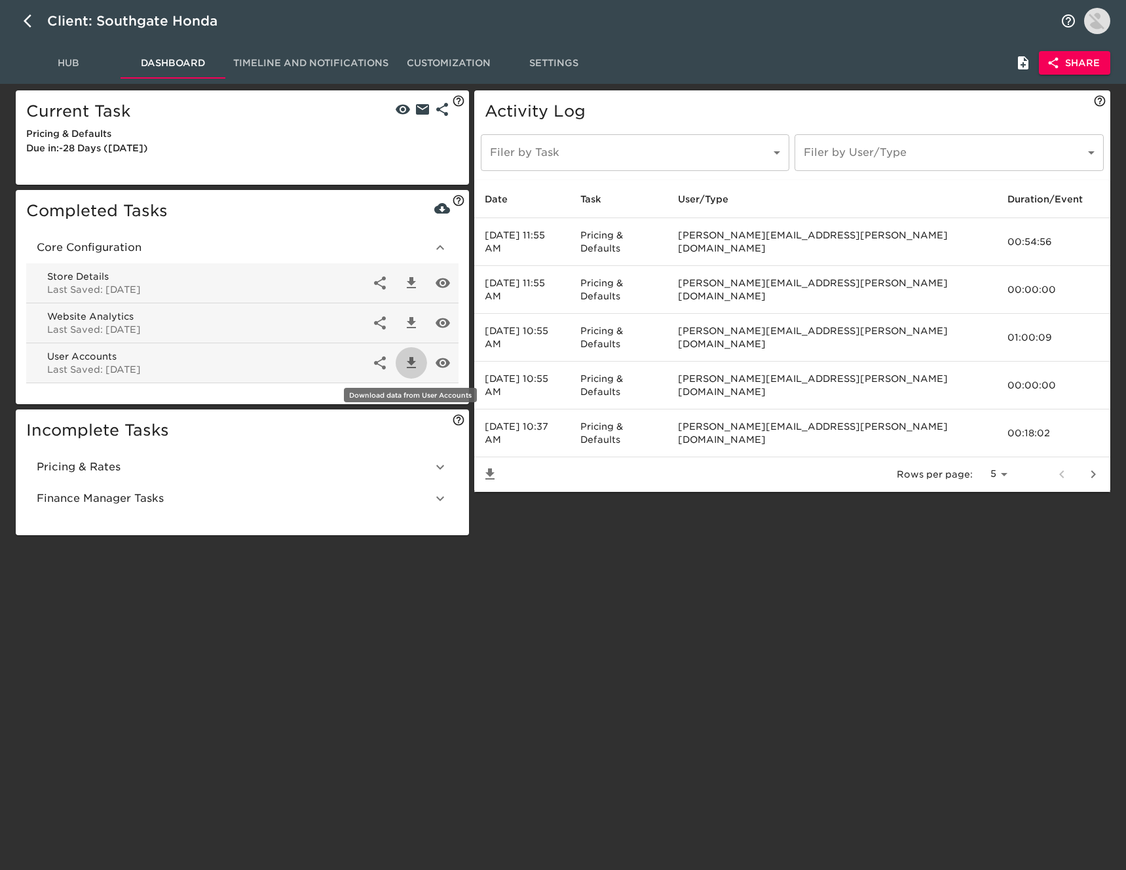
drag, startPoint x: 413, startPoint y: 366, endPoint x: 406, endPoint y: 363, distance: 7.7
click at [406, 363] on icon "button" at bounding box center [412, 363] width 16 height 16
click at [72, 59] on span "Hub" at bounding box center [68, 63] width 89 height 16
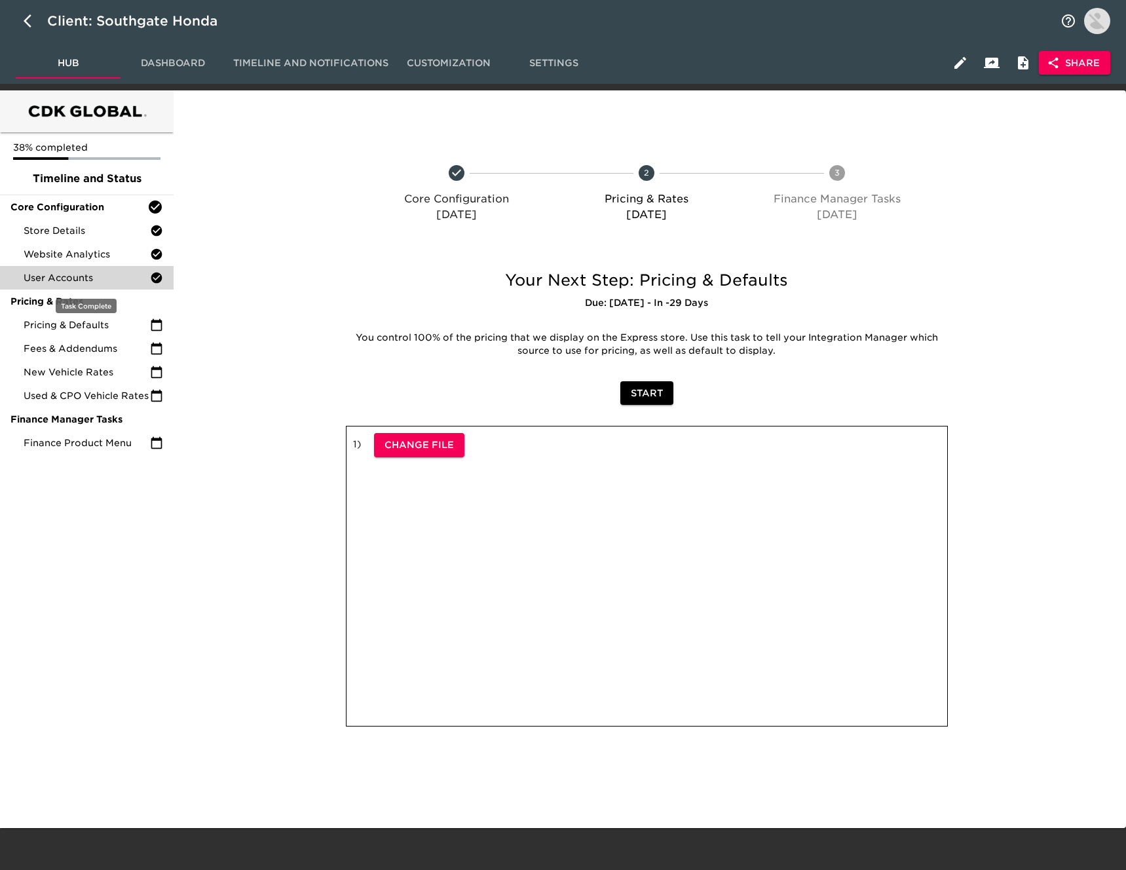
click at [77, 282] on span "User Accounts" at bounding box center [87, 277] width 126 height 13
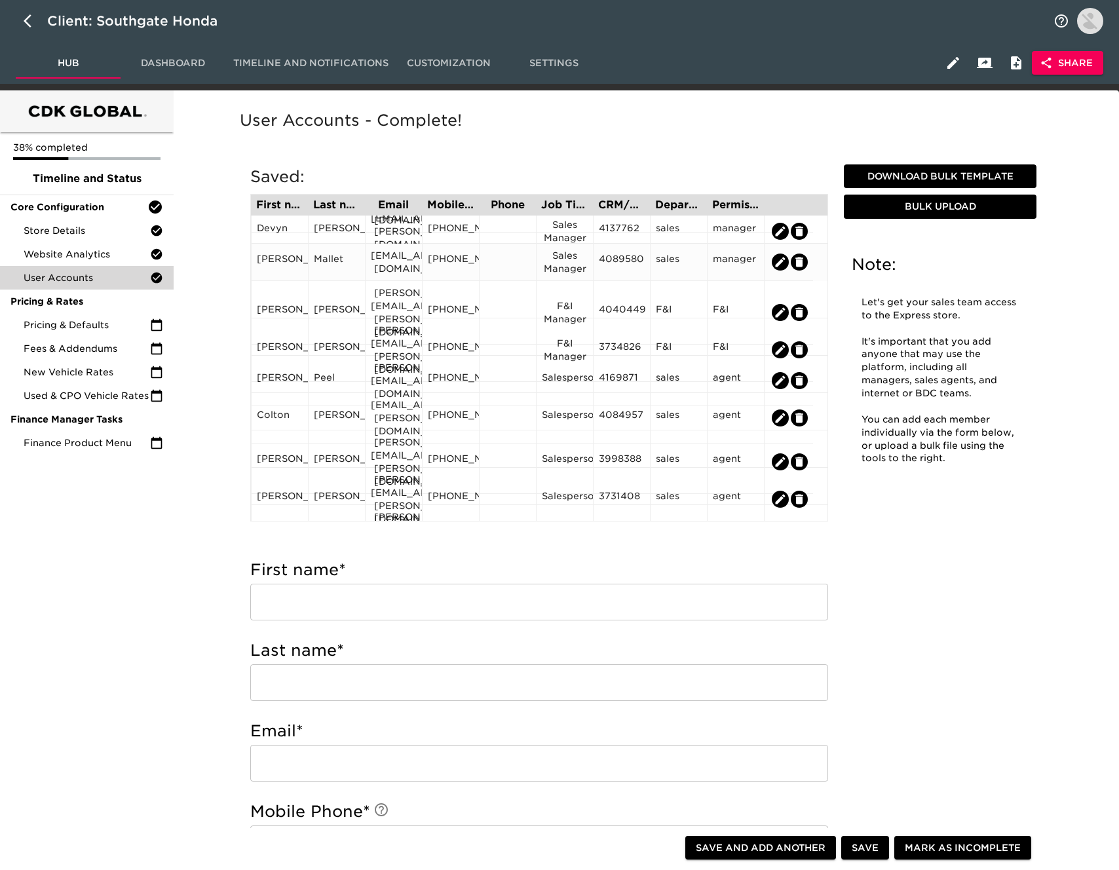
scroll to position [68, 0]
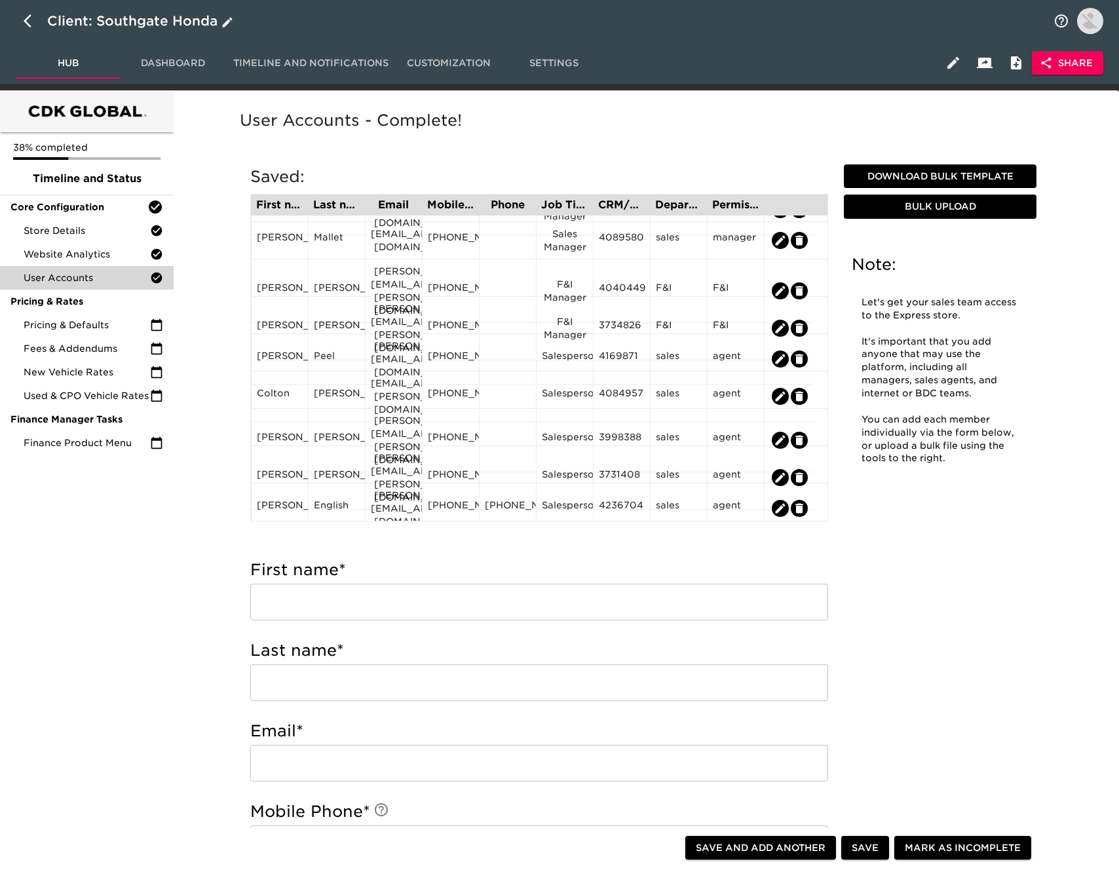
click at [26, 19] on icon "button" at bounding box center [28, 20] width 8 height 13
select select "10"
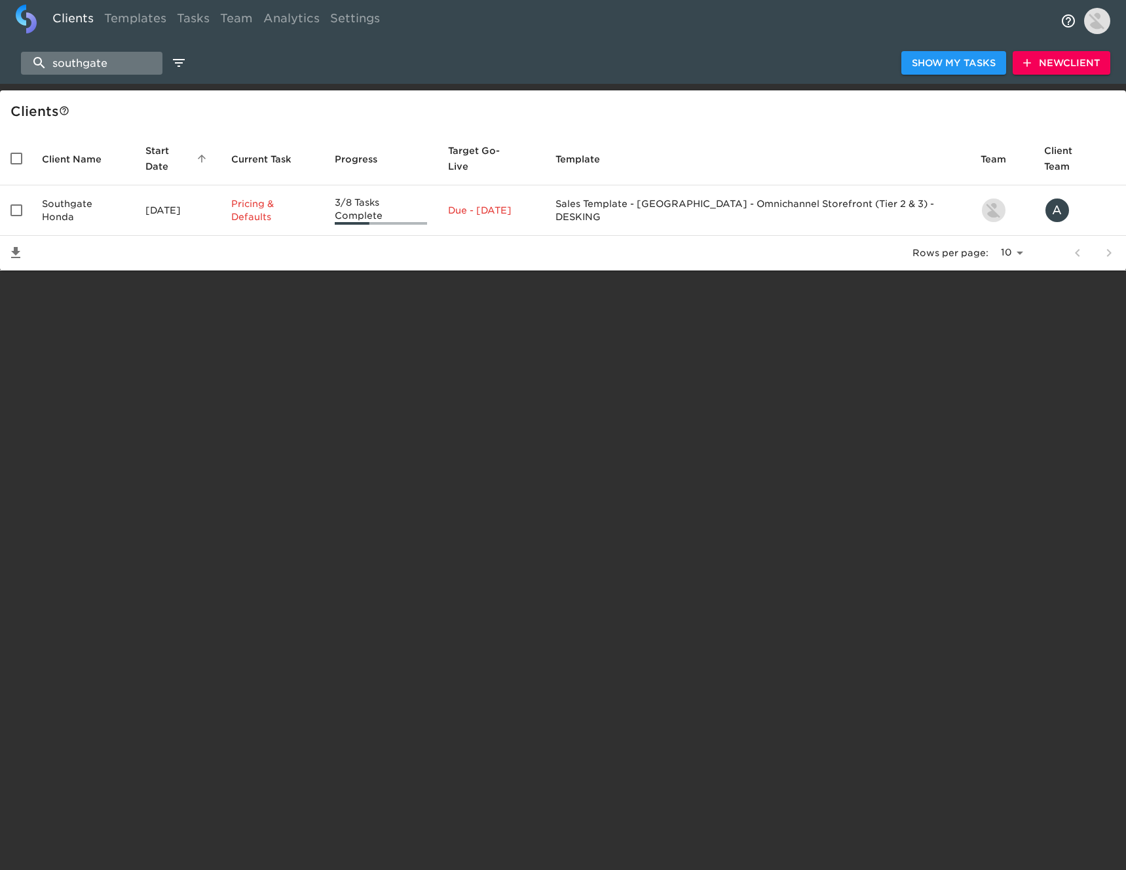
click at [92, 62] on input "southgate" at bounding box center [92, 63] width 142 height 23
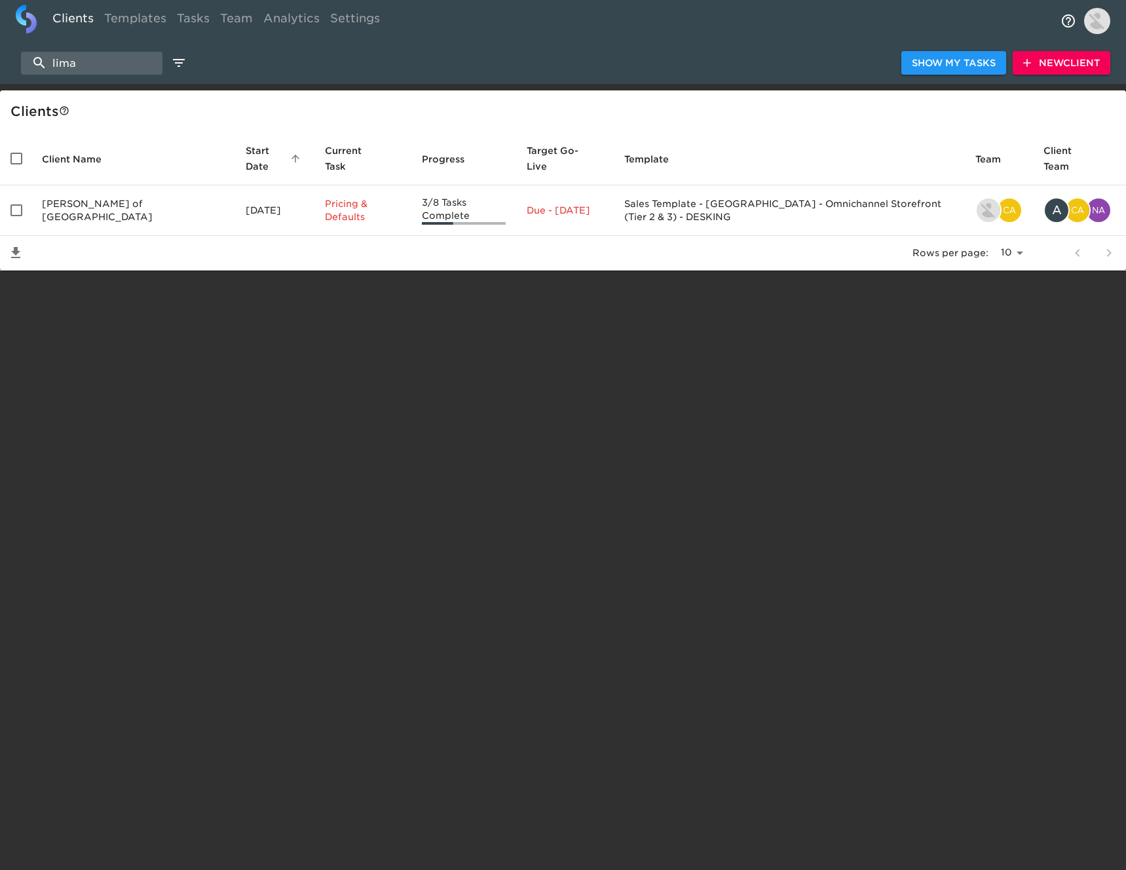
type input "lima"
click at [96, 202] on td "[PERSON_NAME] of [GEOGRAPHIC_DATA]" at bounding box center [133, 210] width 204 height 50
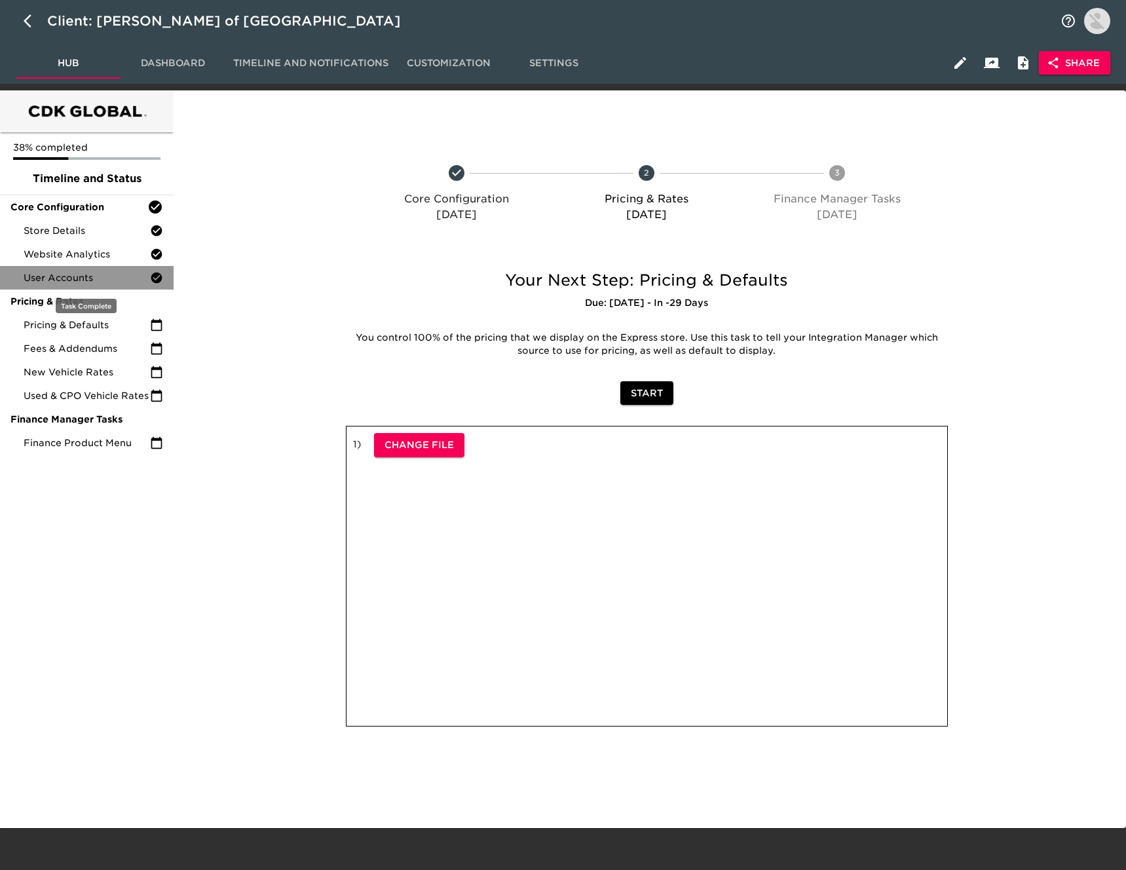
click at [90, 274] on span "User Accounts" at bounding box center [87, 277] width 126 height 13
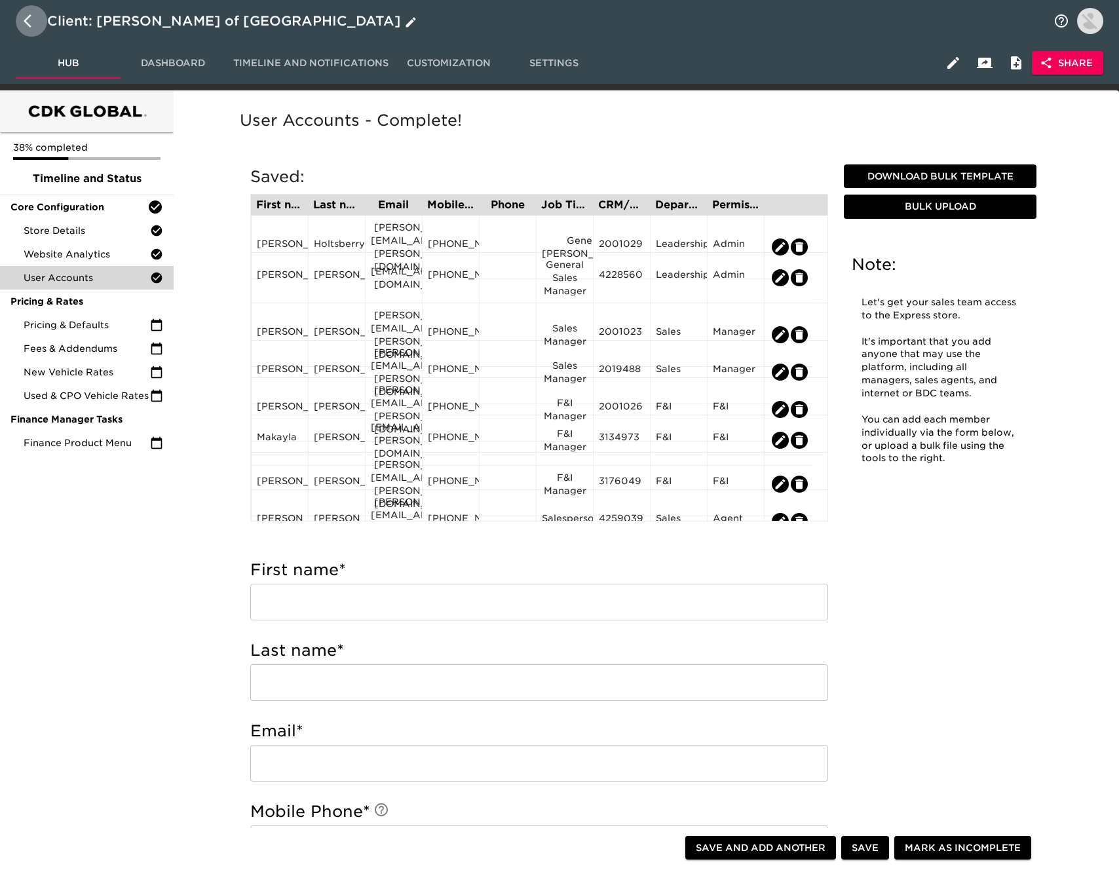
click at [24, 18] on icon "button" at bounding box center [32, 21] width 16 height 16
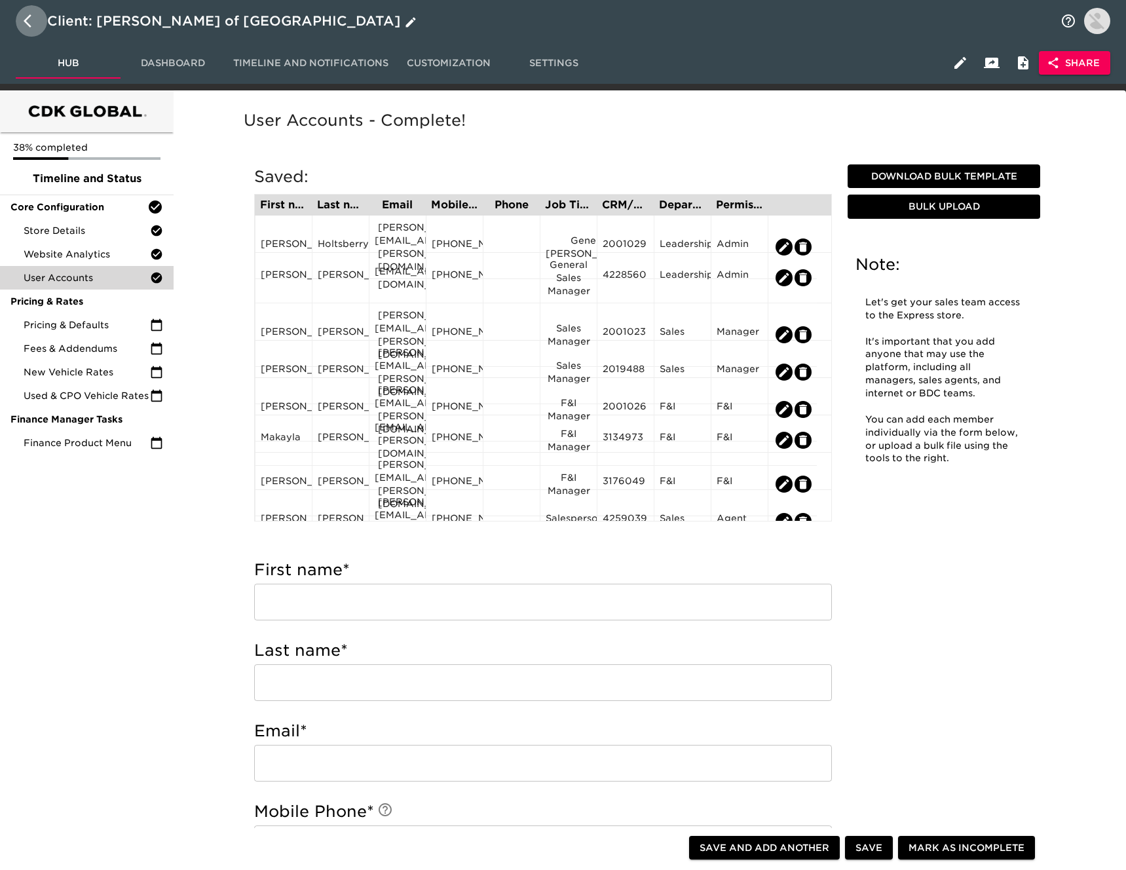
select select "10"
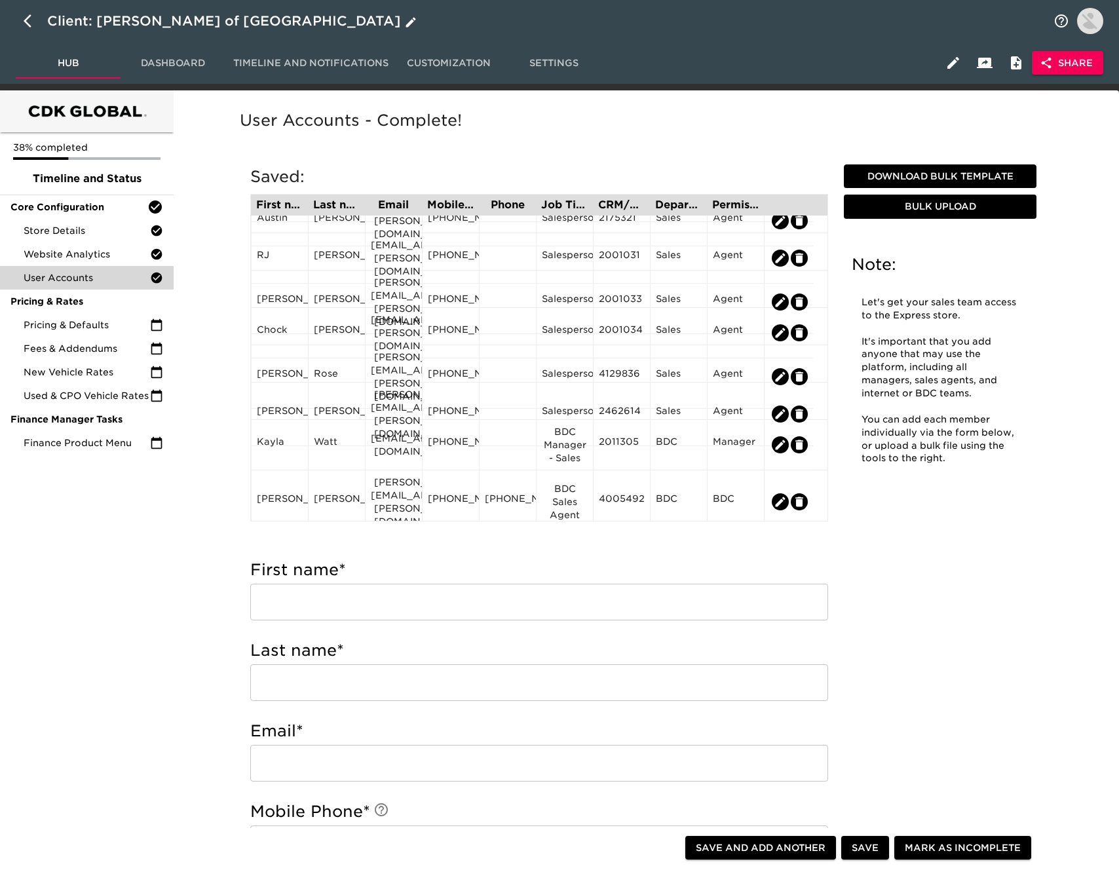
click at [25, 18] on icon "button" at bounding box center [32, 21] width 16 height 16
select select "10"
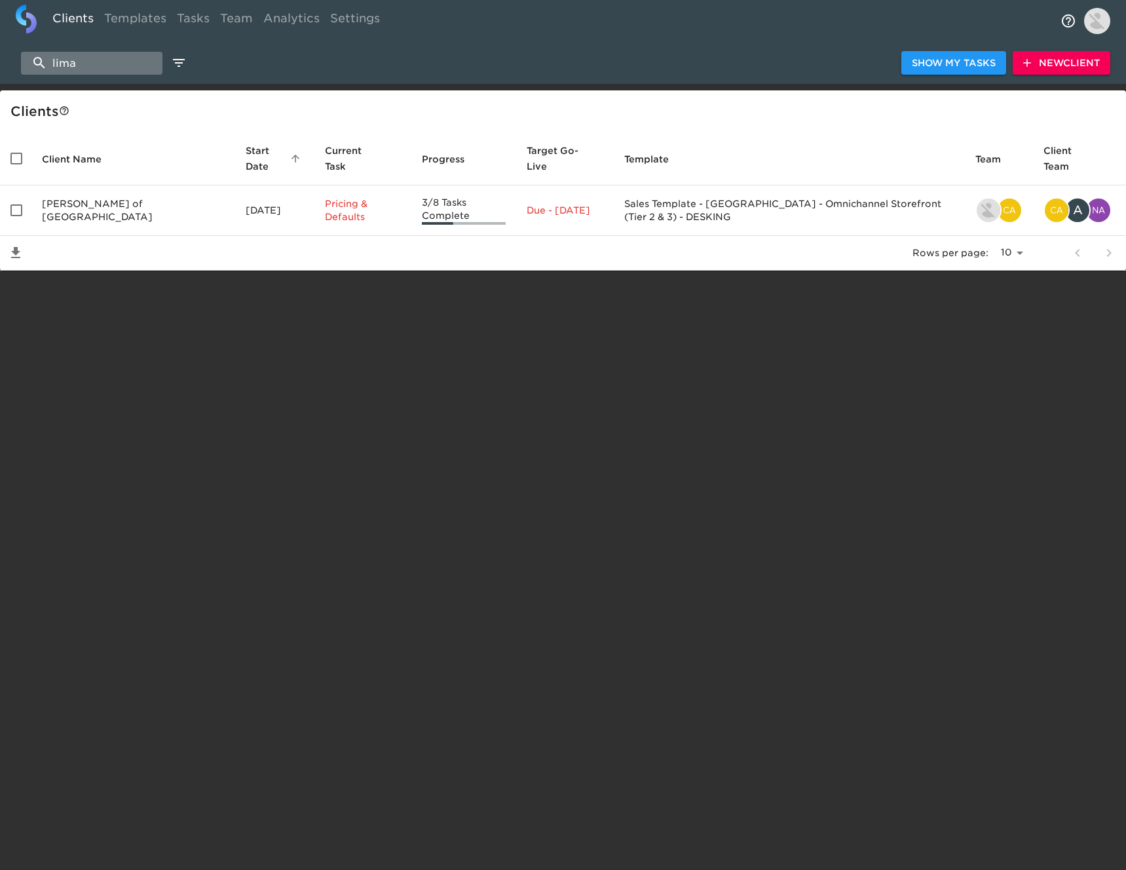
click at [116, 69] on input "lima" at bounding box center [92, 63] width 142 height 23
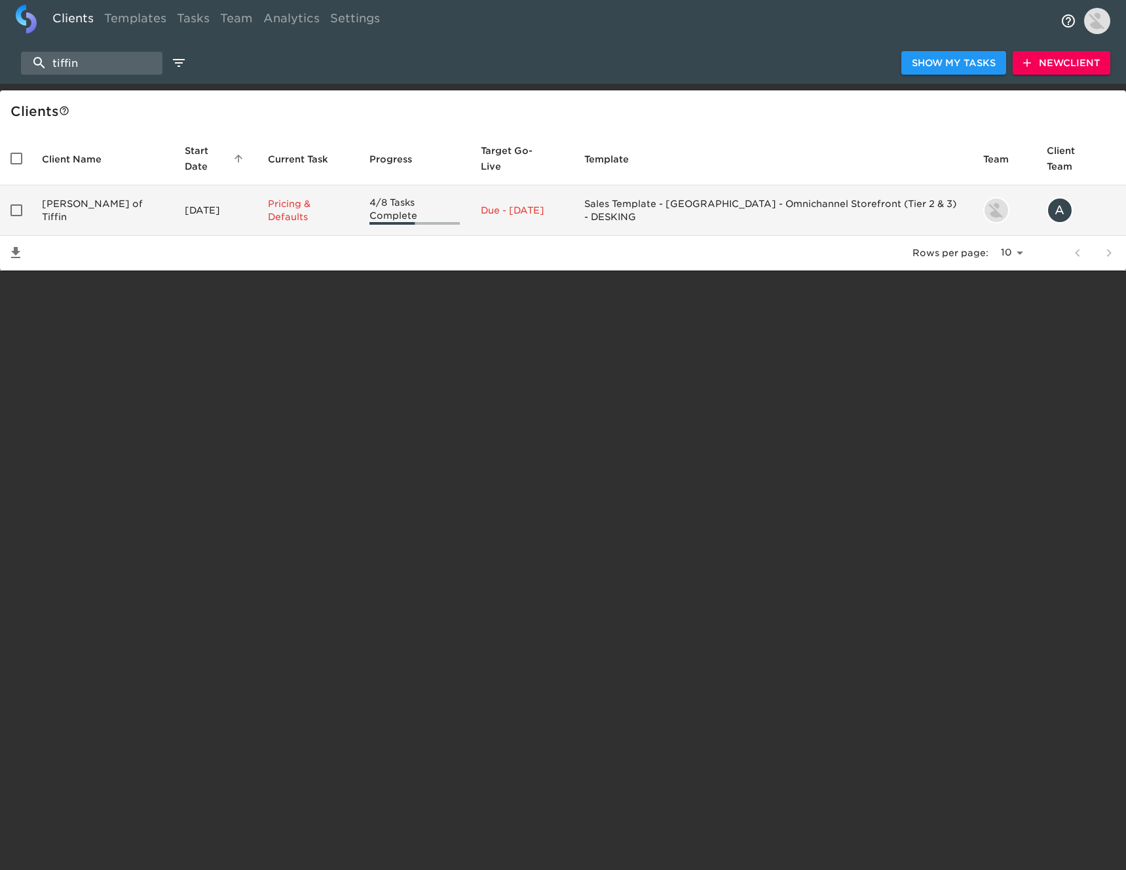
type input "tiffin"
click at [144, 200] on td "[PERSON_NAME] of Tiffin" at bounding box center [102, 210] width 143 height 50
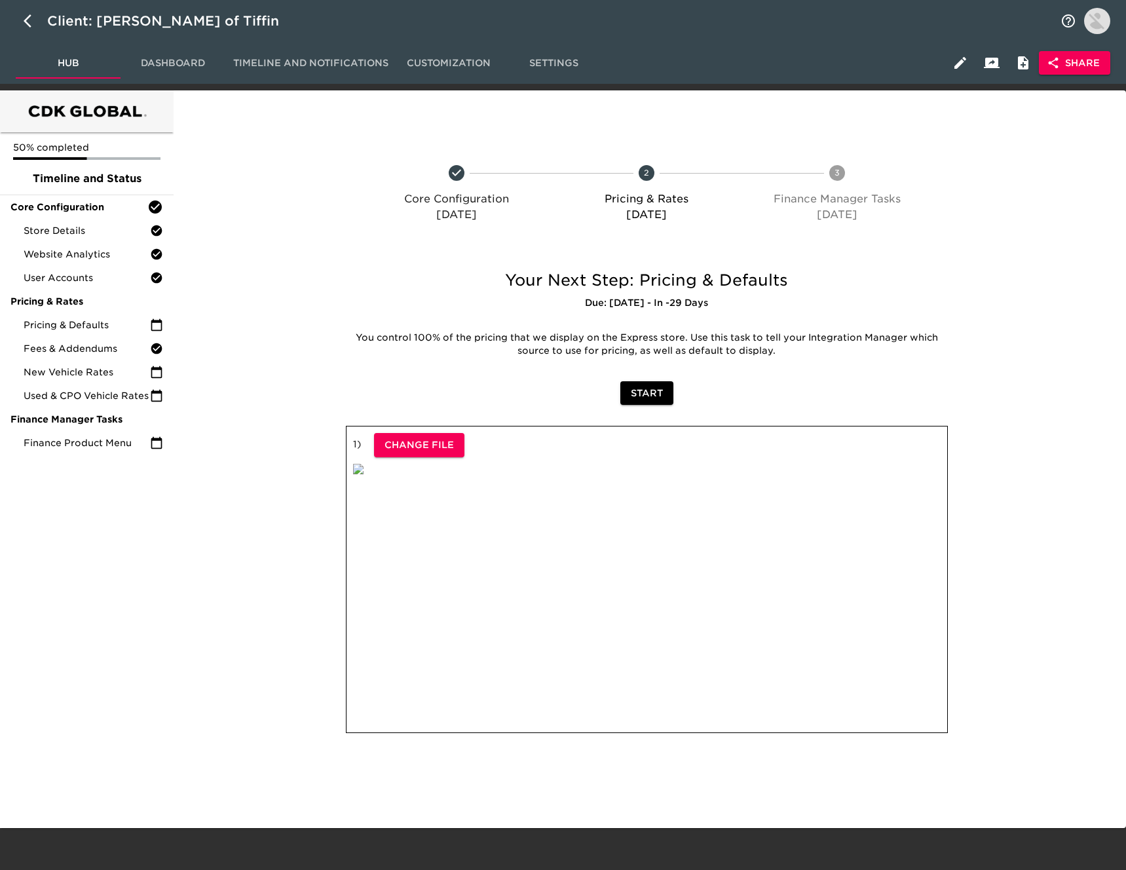
click at [162, 71] on span "Dashboard" at bounding box center [172, 63] width 89 height 16
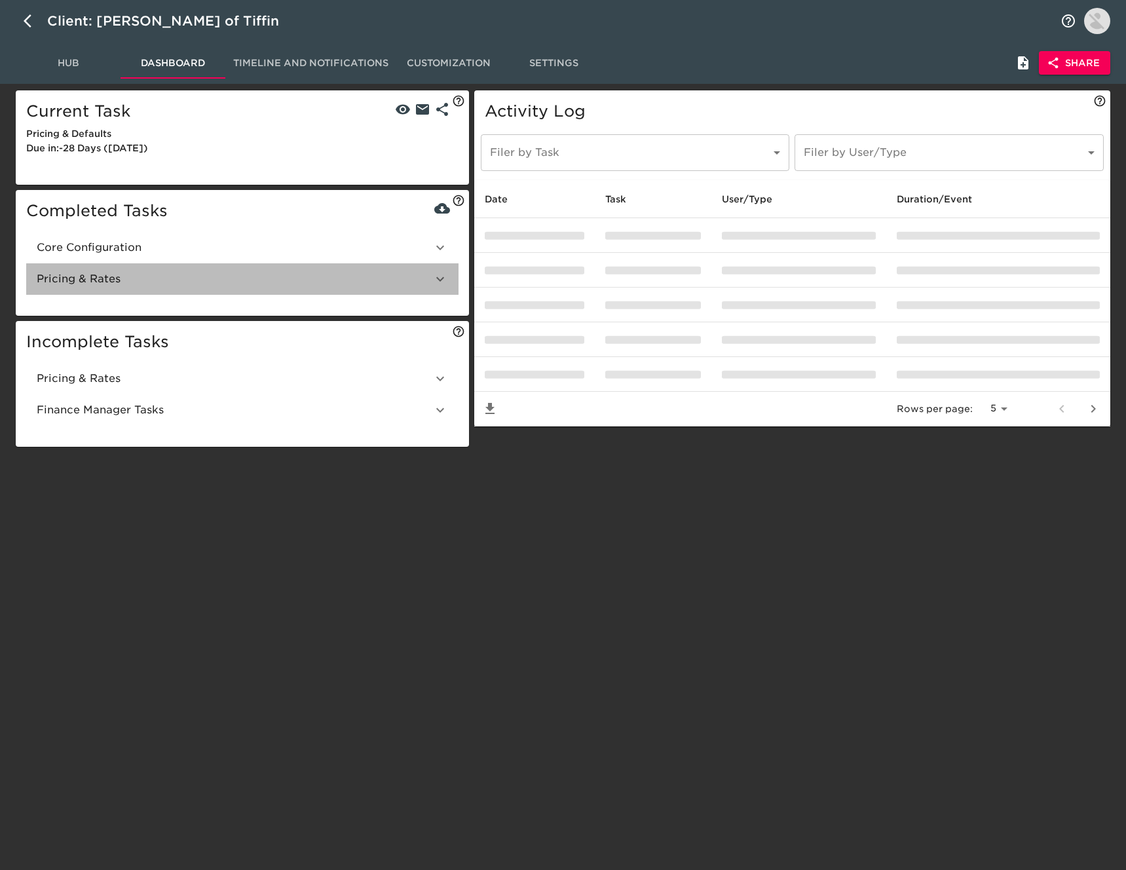
drag, startPoint x: 147, startPoint y: 288, endPoint x: 154, endPoint y: 274, distance: 15.2
click at [146, 287] on div "Pricing & Rates" at bounding box center [242, 278] width 432 height 31
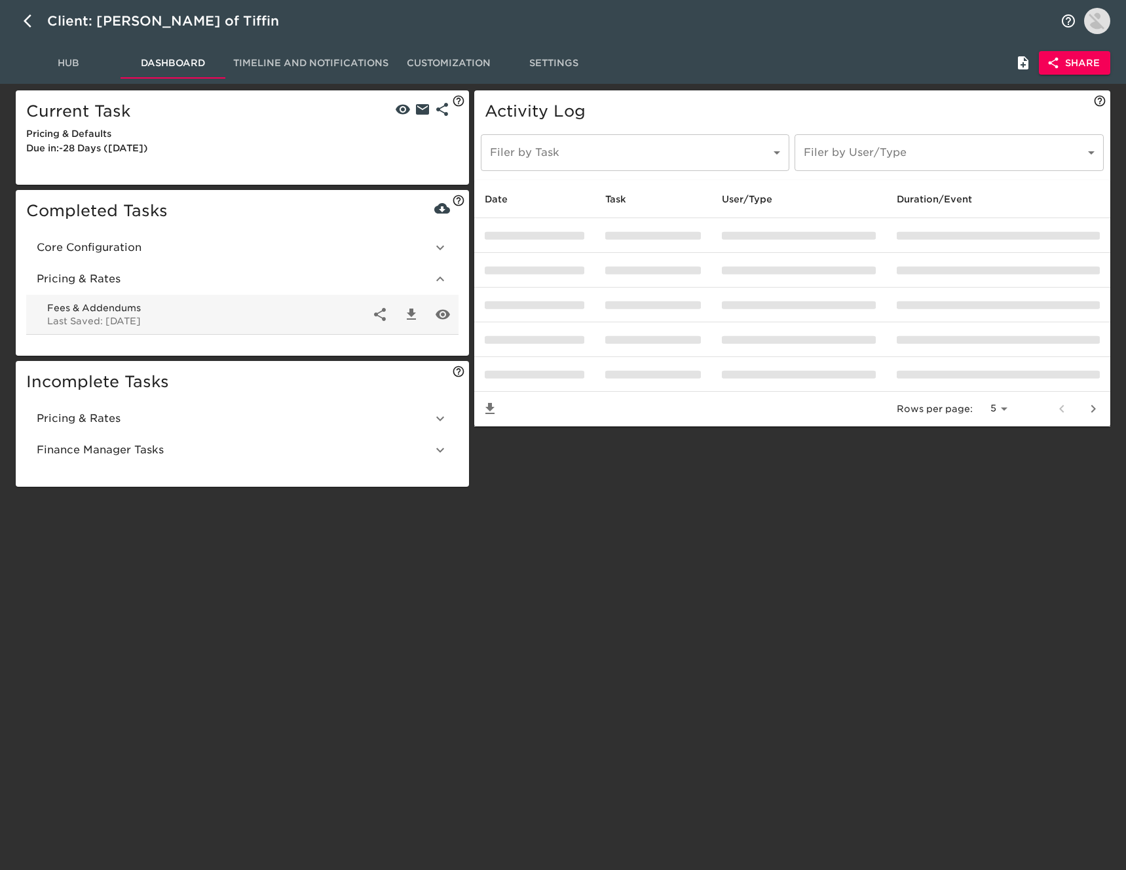
click at [190, 245] on span "Core Configuration" at bounding box center [235, 248] width 396 height 16
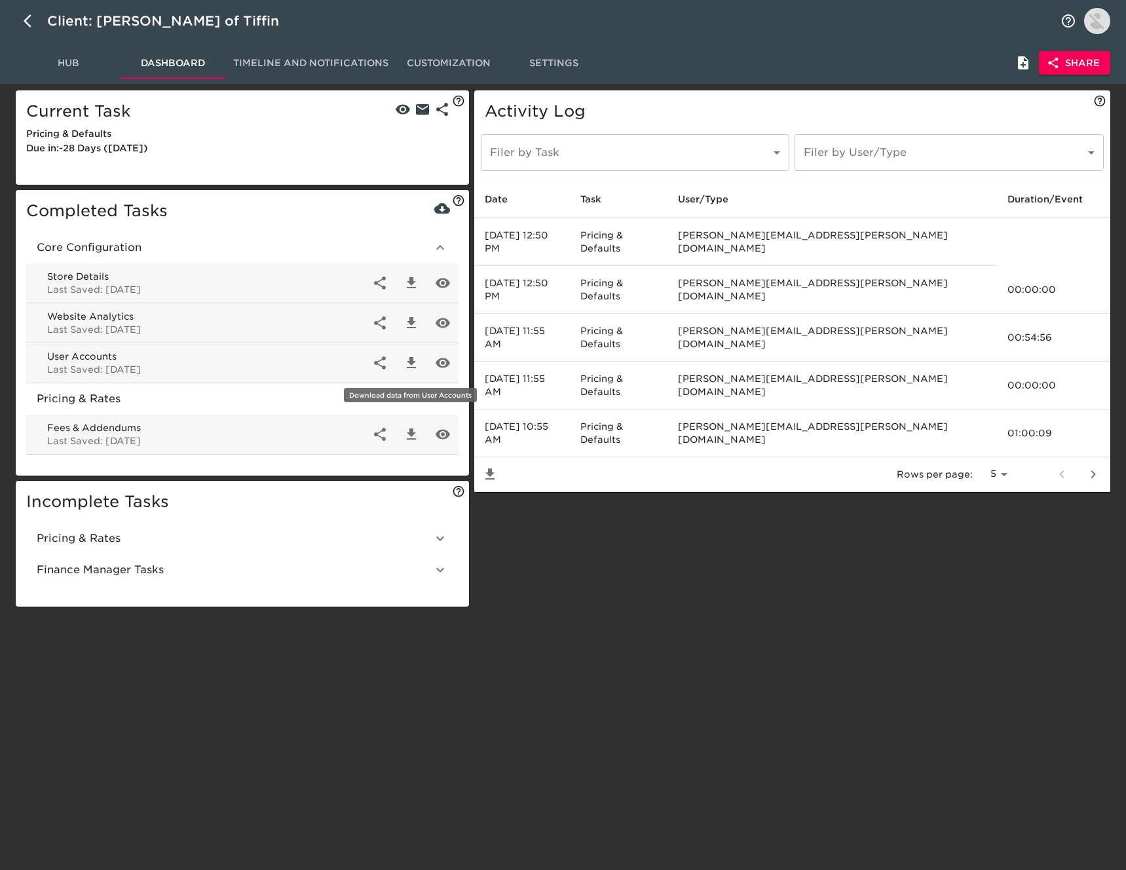
drag, startPoint x: 410, startPoint y: 356, endPoint x: 398, endPoint y: 355, distance: 11.8
click at [408, 356] on icon "button" at bounding box center [412, 363] width 16 height 16
click at [406, 364] on icon "button" at bounding box center [412, 363] width 16 height 16
click at [24, 15] on icon "button" at bounding box center [32, 21] width 16 height 16
select select "10"
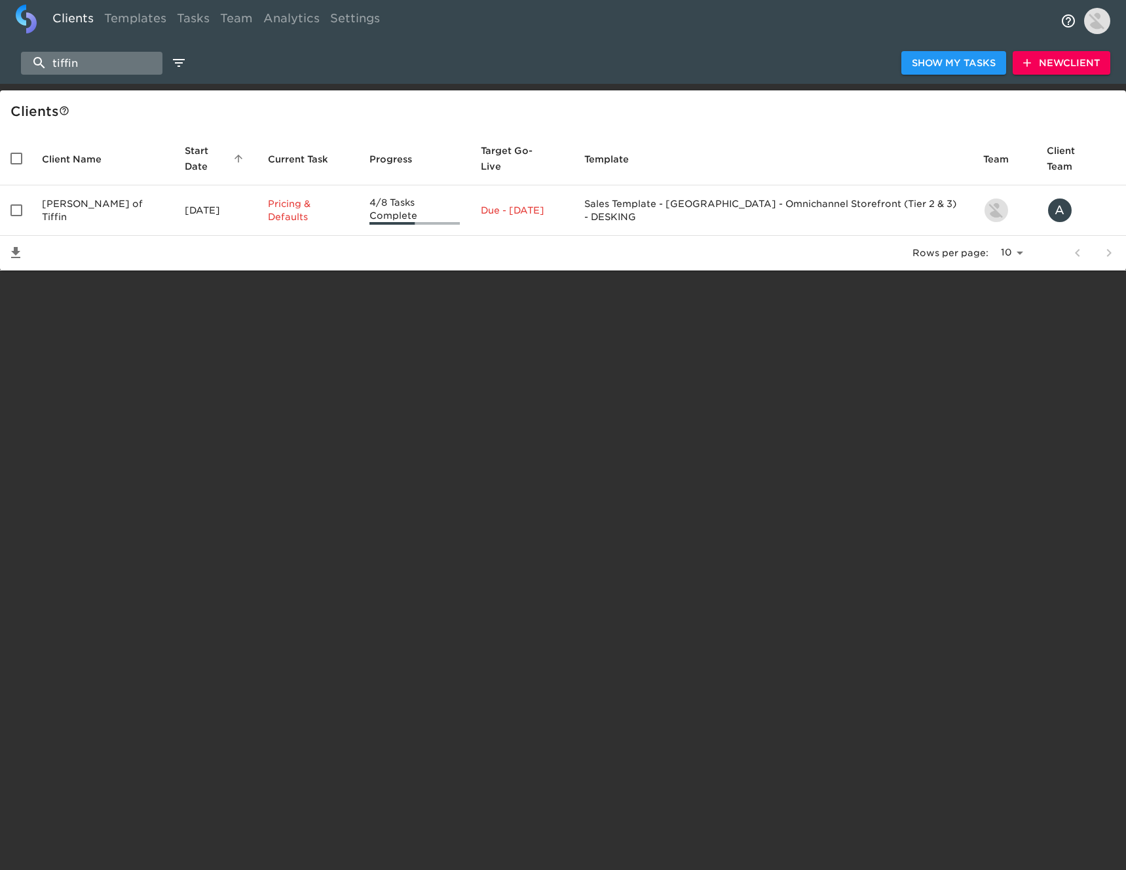
click at [87, 66] on input "tiffin" at bounding box center [92, 63] width 142 height 23
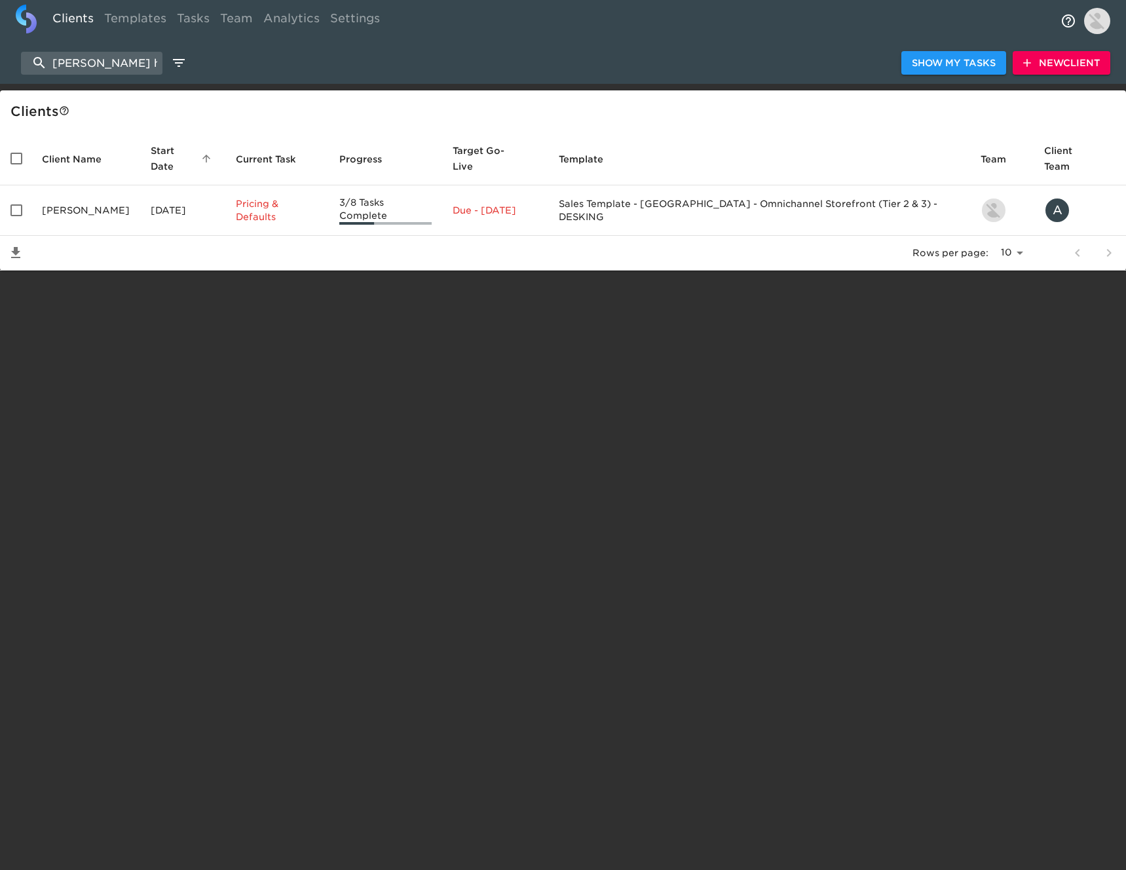
type input "[PERSON_NAME] honda"
click at [104, 201] on td "[PERSON_NAME]" at bounding box center [85, 210] width 109 height 50
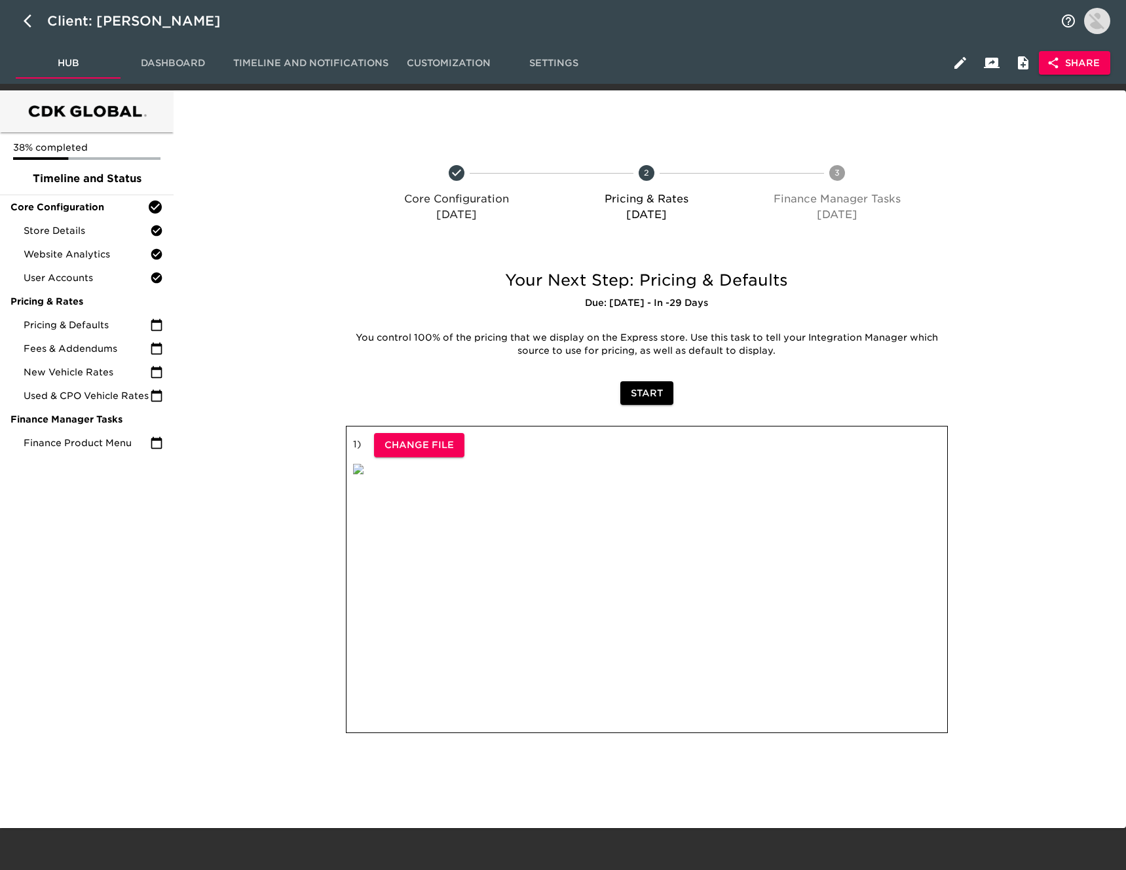
click at [172, 64] on span "Dashboard" at bounding box center [172, 63] width 89 height 16
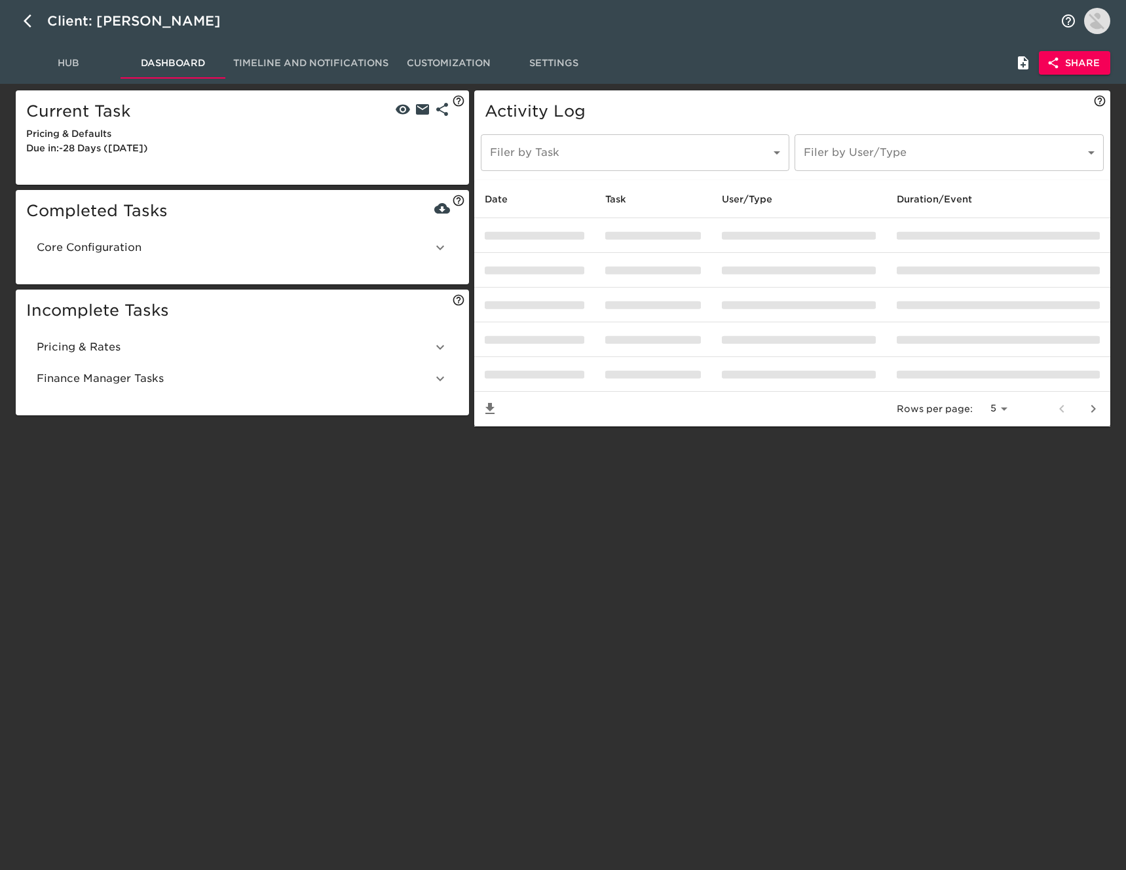
click at [162, 245] on span "Core Configuration" at bounding box center [235, 248] width 396 height 16
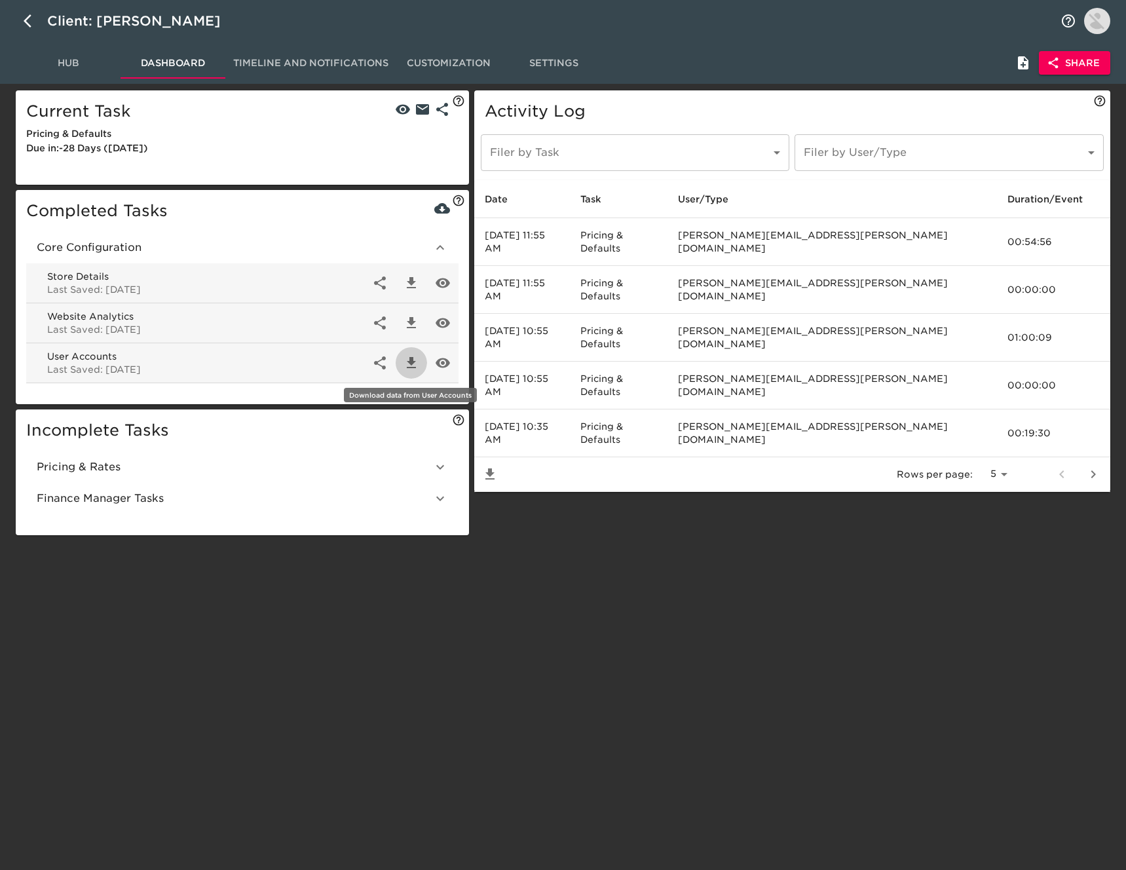
click at [400, 360] on button "button" at bounding box center [411, 362] width 31 height 31
click at [402, 362] on button "button" at bounding box center [411, 362] width 31 height 31
click at [28, 21] on icon "button" at bounding box center [32, 21] width 16 height 16
select select "10"
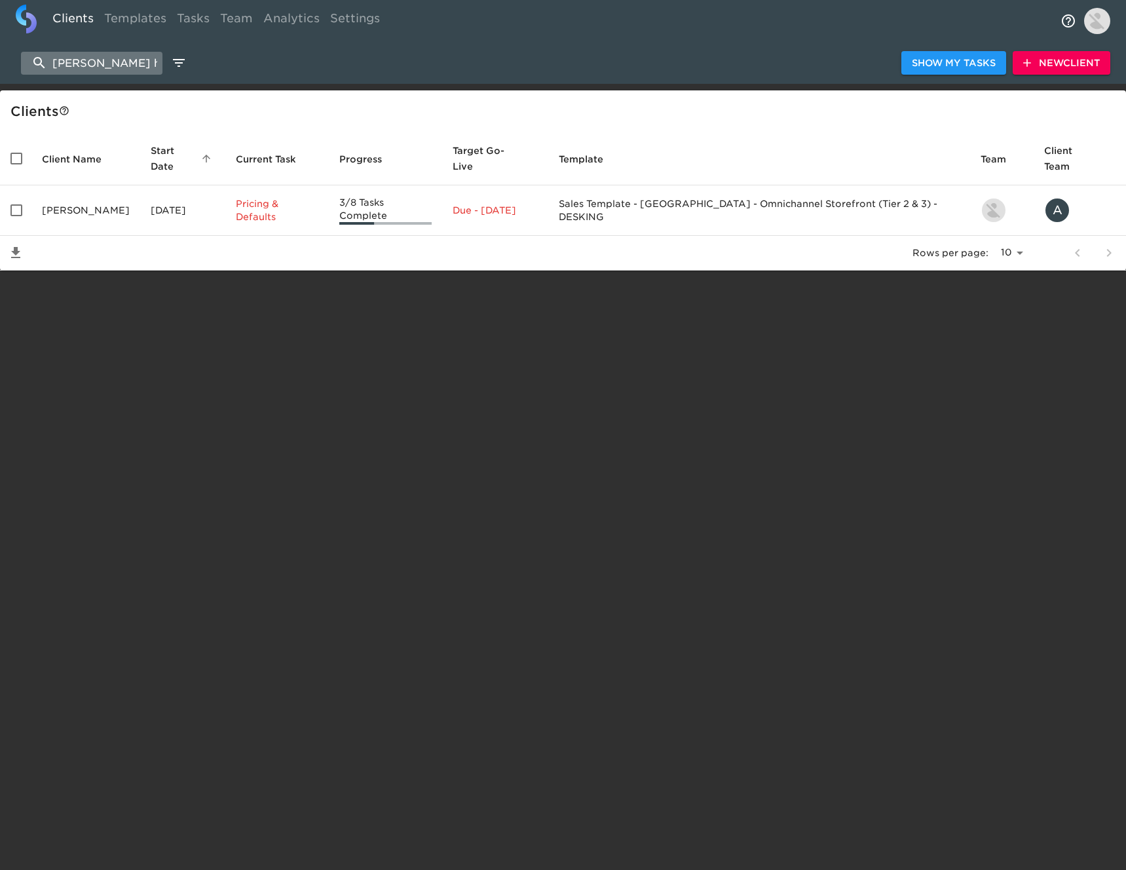
click at [104, 66] on input "[PERSON_NAME] honda" at bounding box center [92, 63] width 142 height 23
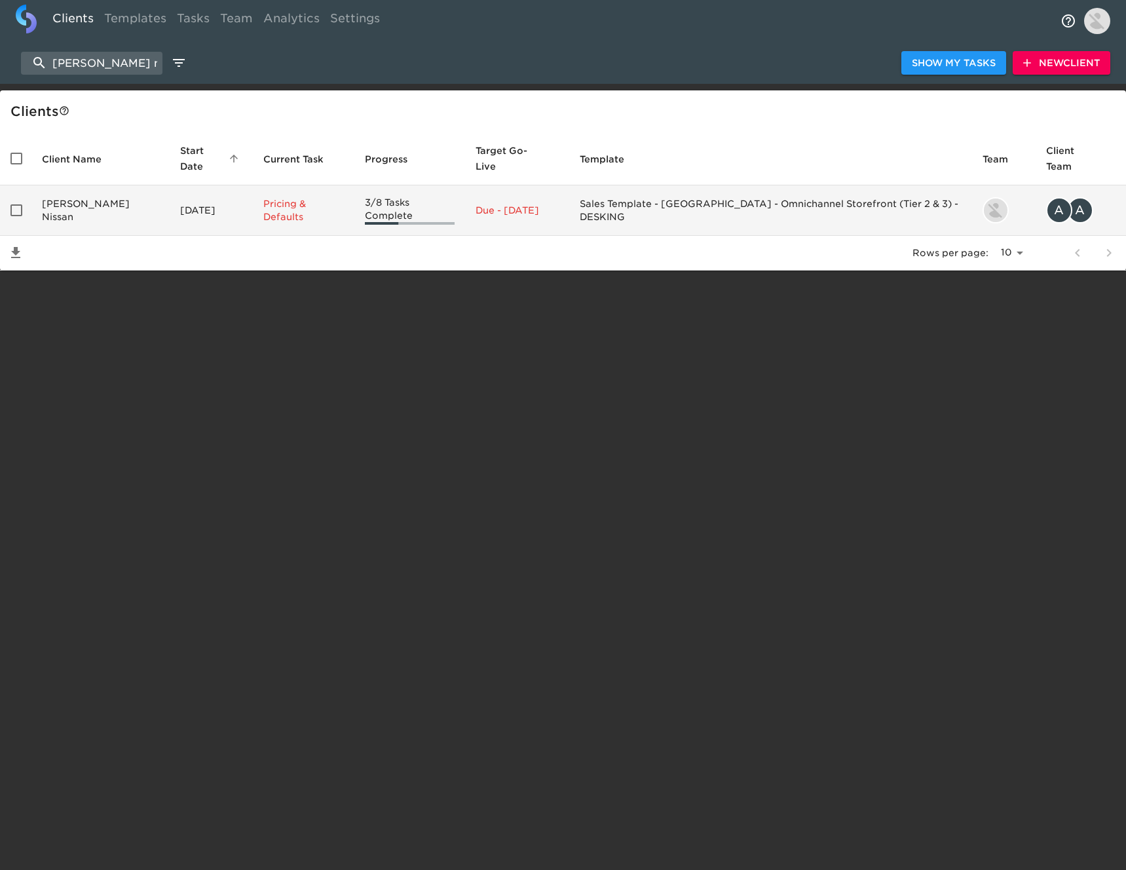
type input "[PERSON_NAME] nissan"
click at [170, 210] on td "[DATE]" at bounding box center [211, 210] width 83 height 50
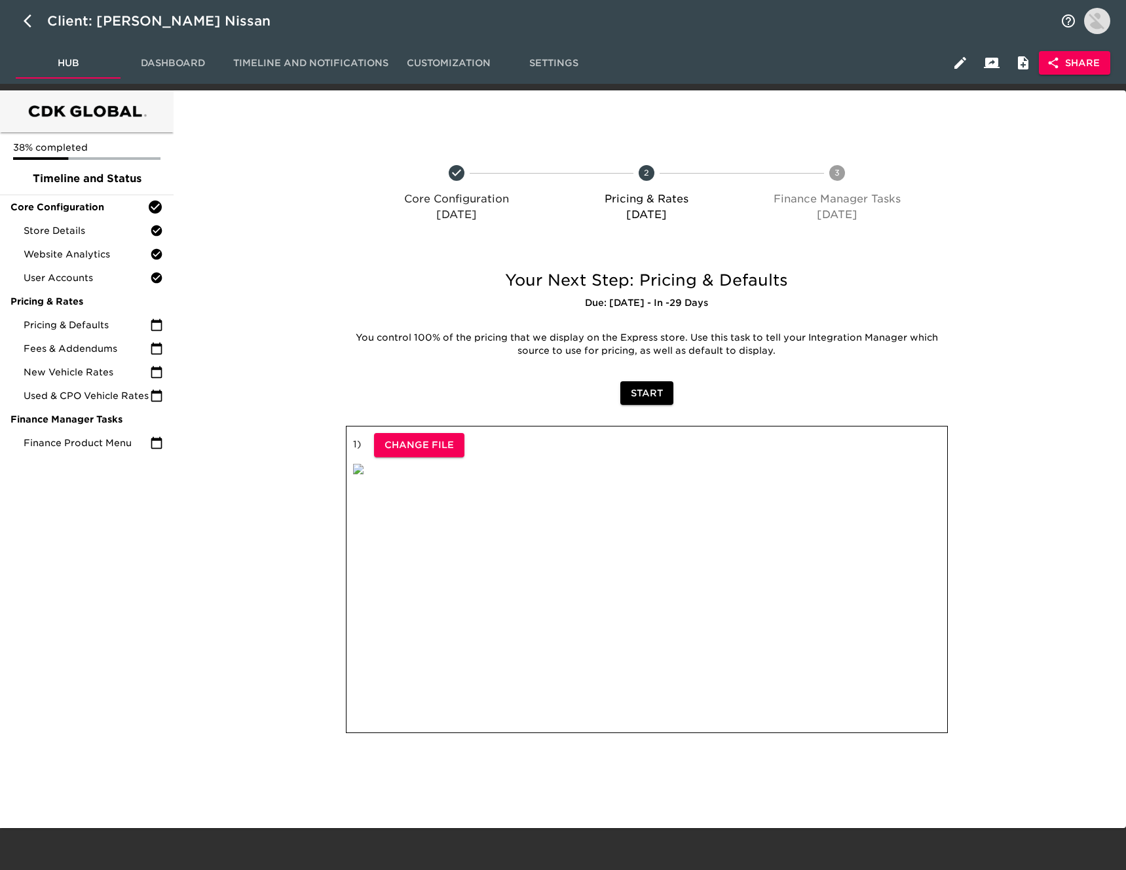
click at [170, 60] on span "Dashboard" at bounding box center [172, 63] width 89 height 16
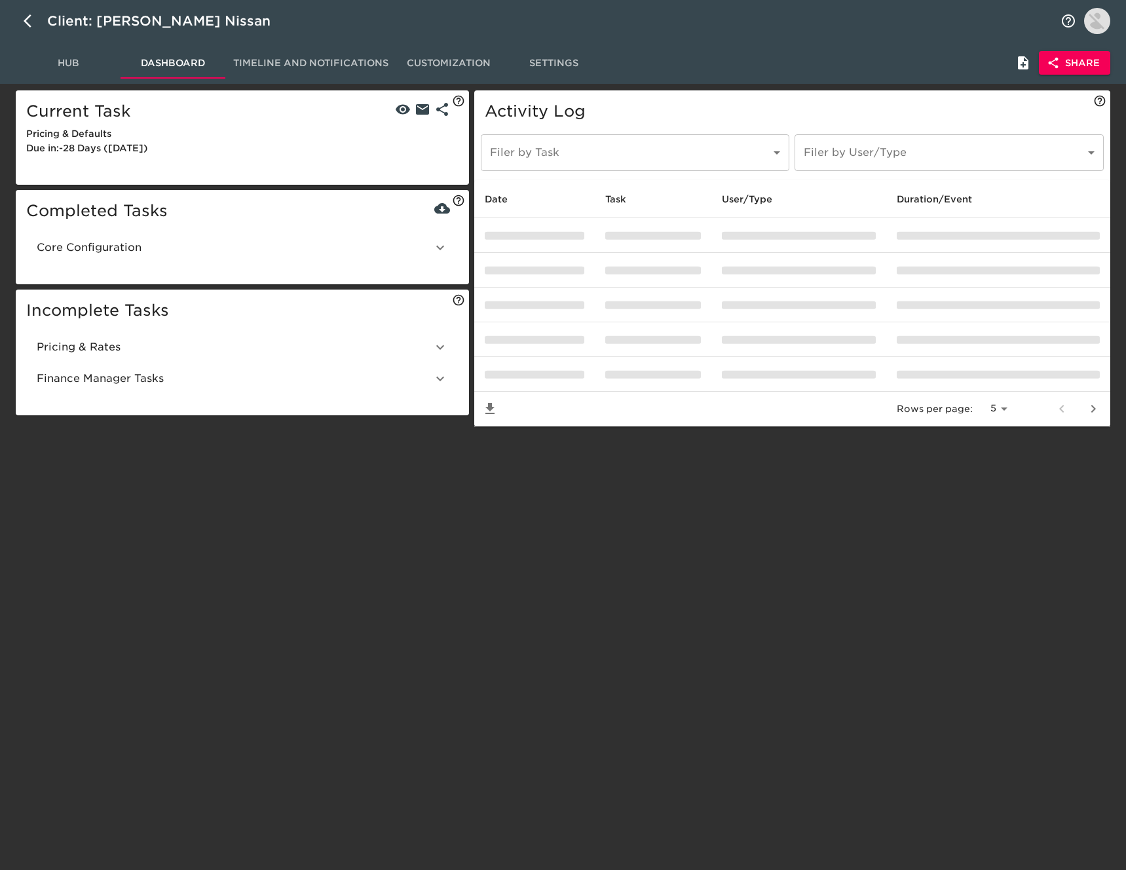
click at [172, 245] on span "Core Configuration" at bounding box center [235, 248] width 396 height 16
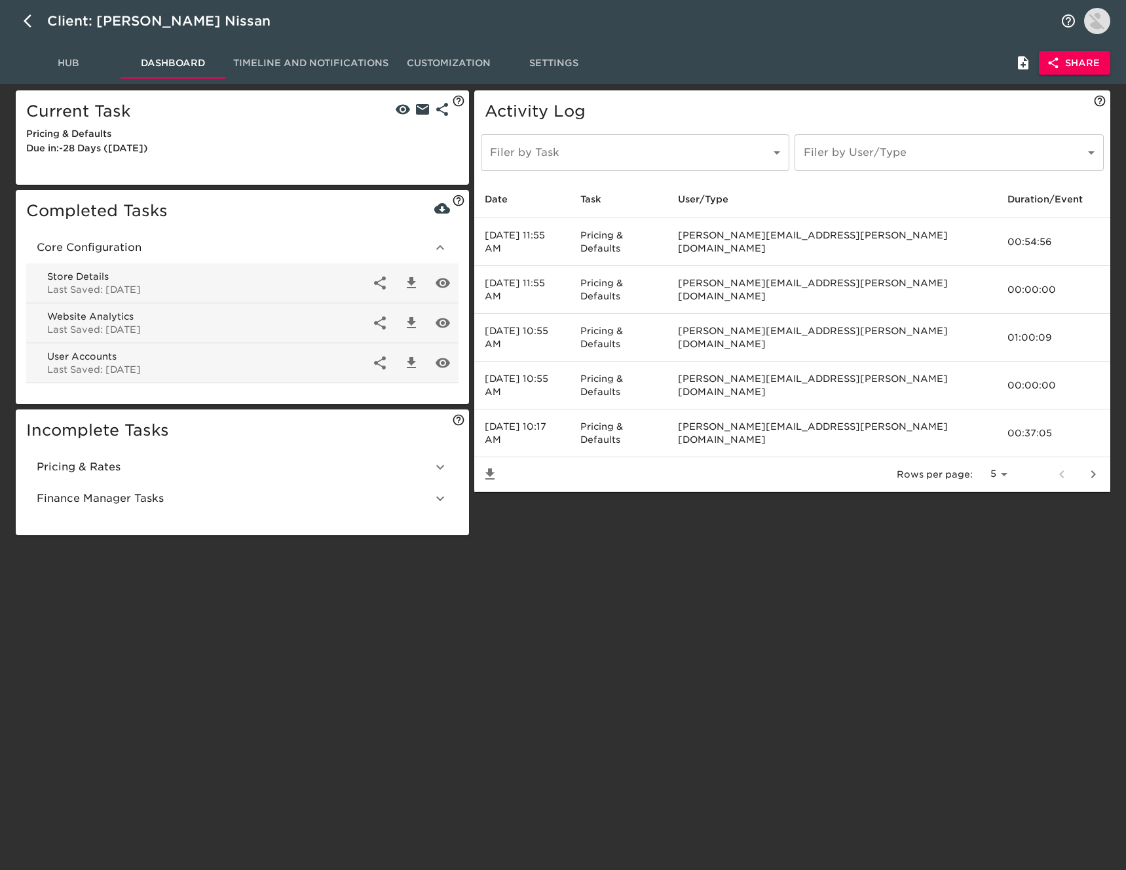
click at [413, 356] on icon "button" at bounding box center [412, 363] width 16 height 16
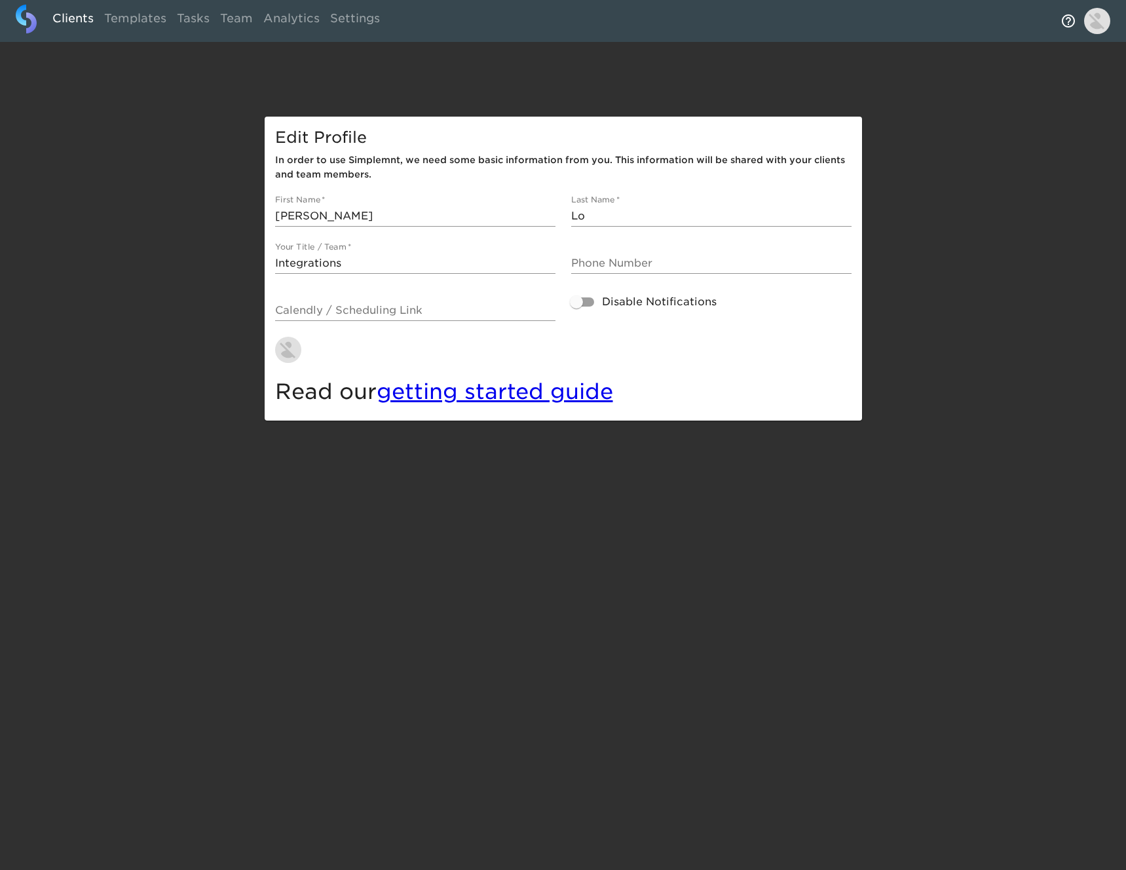
click at [65, 23] on link "Clients" at bounding box center [73, 21] width 52 height 32
select select "10"
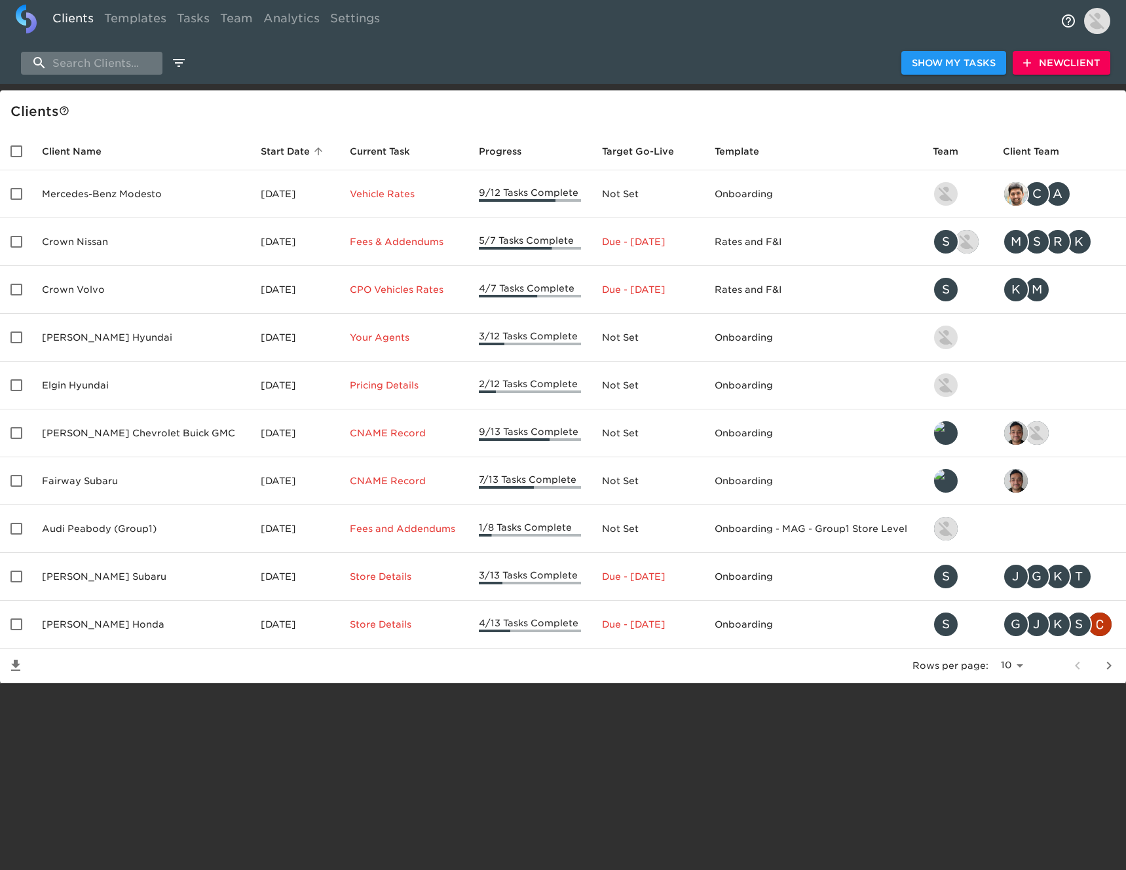
click at [119, 69] on input "search" at bounding box center [92, 63] width 142 height 23
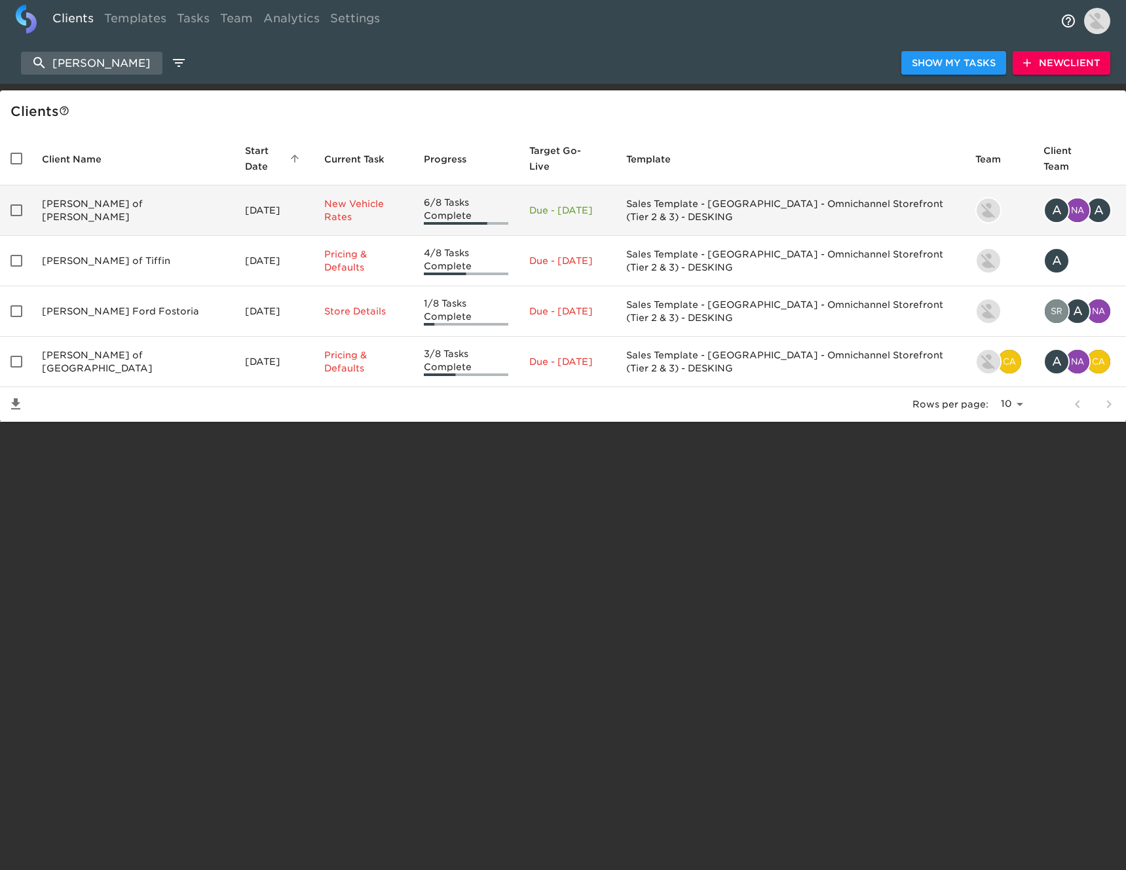
type input "[PERSON_NAME]"
click at [140, 199] on td "[PERSON_NAME] of [PERSON_NAME]" at bounding box center [132, 210] width 203 height 50
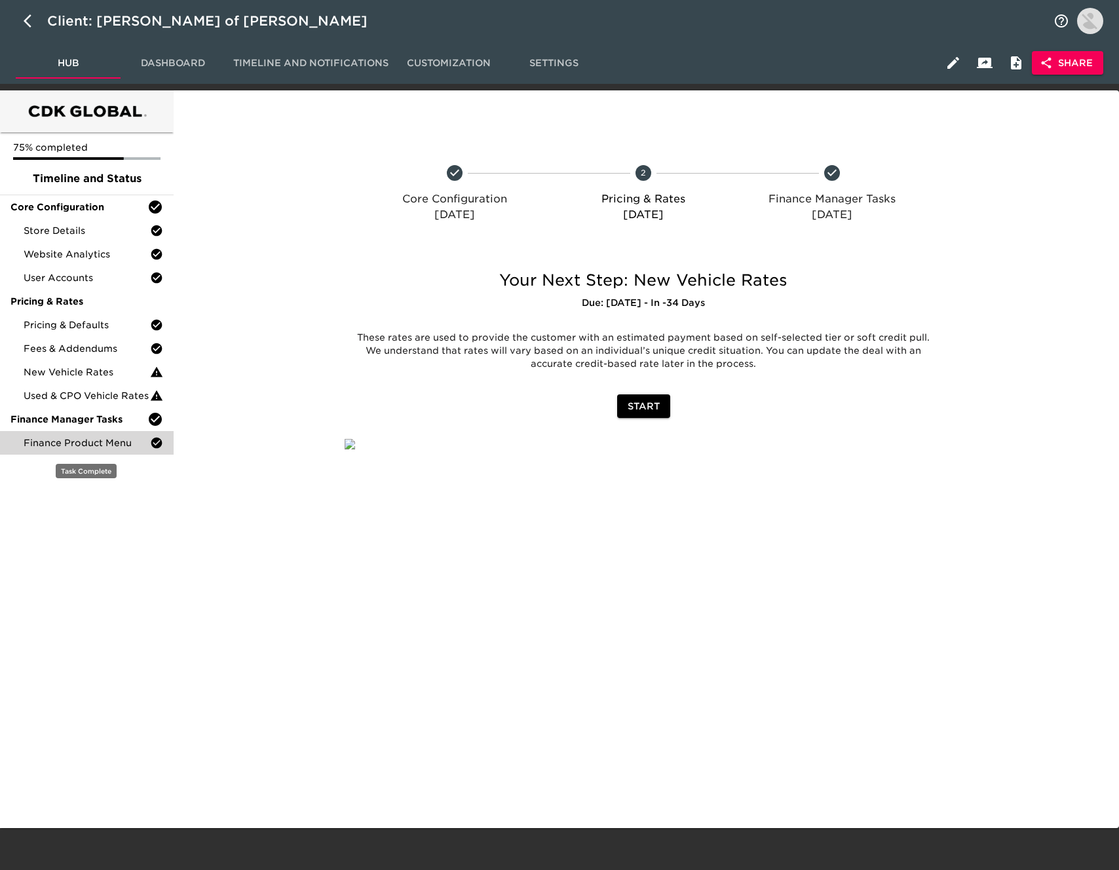
click at [106, 431] on div "Finance Product Menu" at bounding box center [87, 443] width 174 height 24
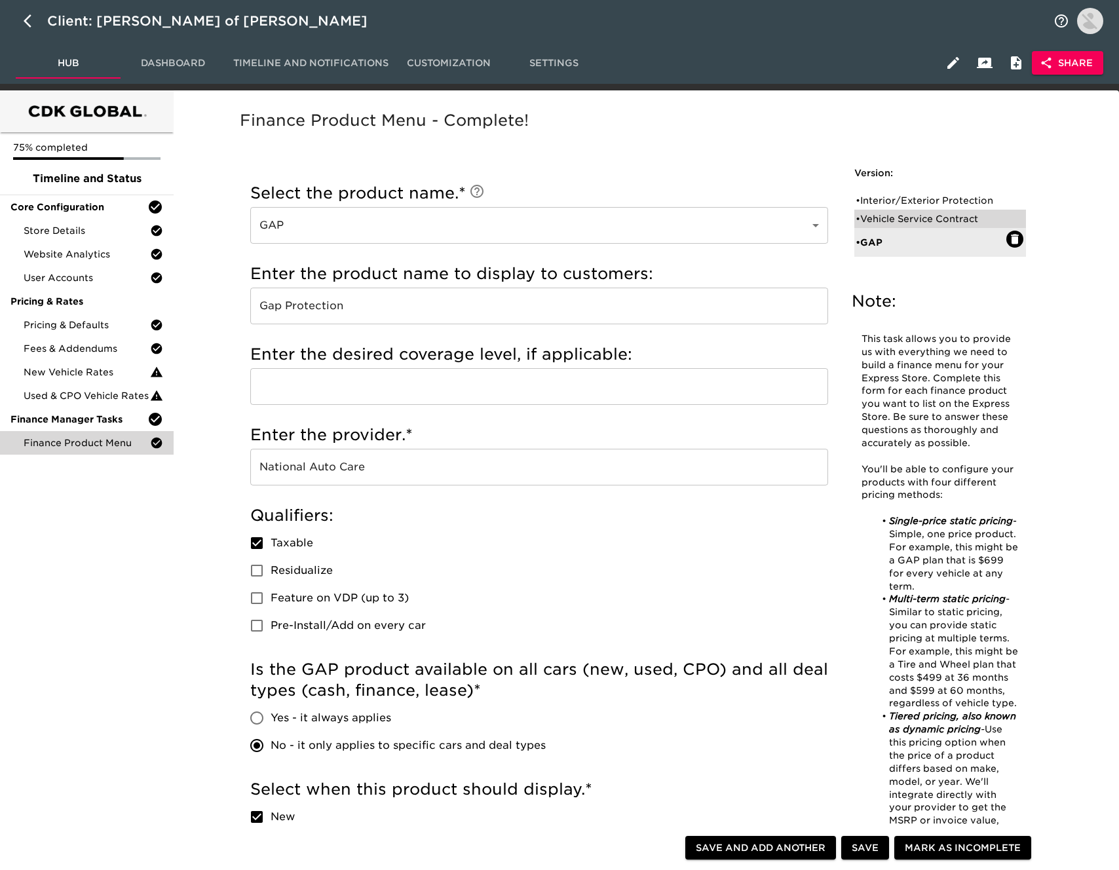
click at [919, 214] on div "• Vehicle Service Contract" at bounding box center [931, 218] width 151 height 13
type input "Vehicle Service Contract"
type input "TotalCare"
type input "EasyCare"
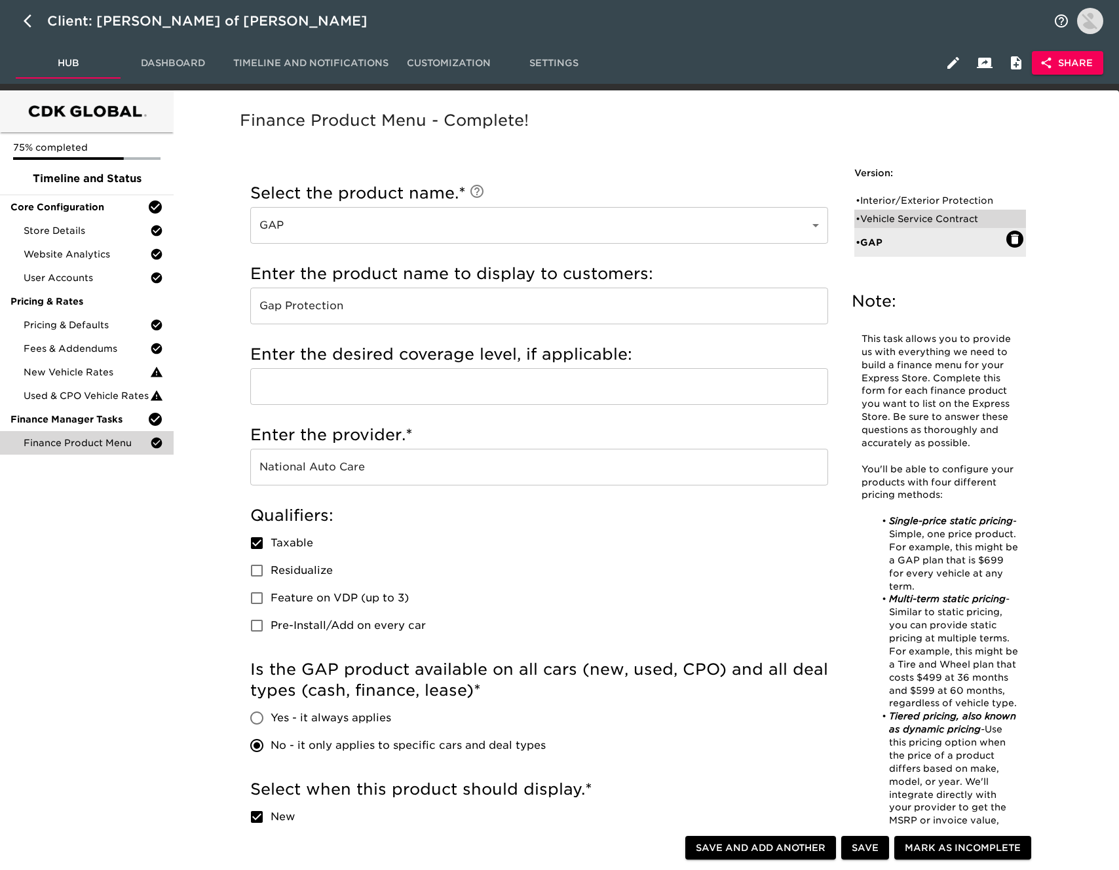
checkbox input "true"
radio input "true"
checkbox input "true"
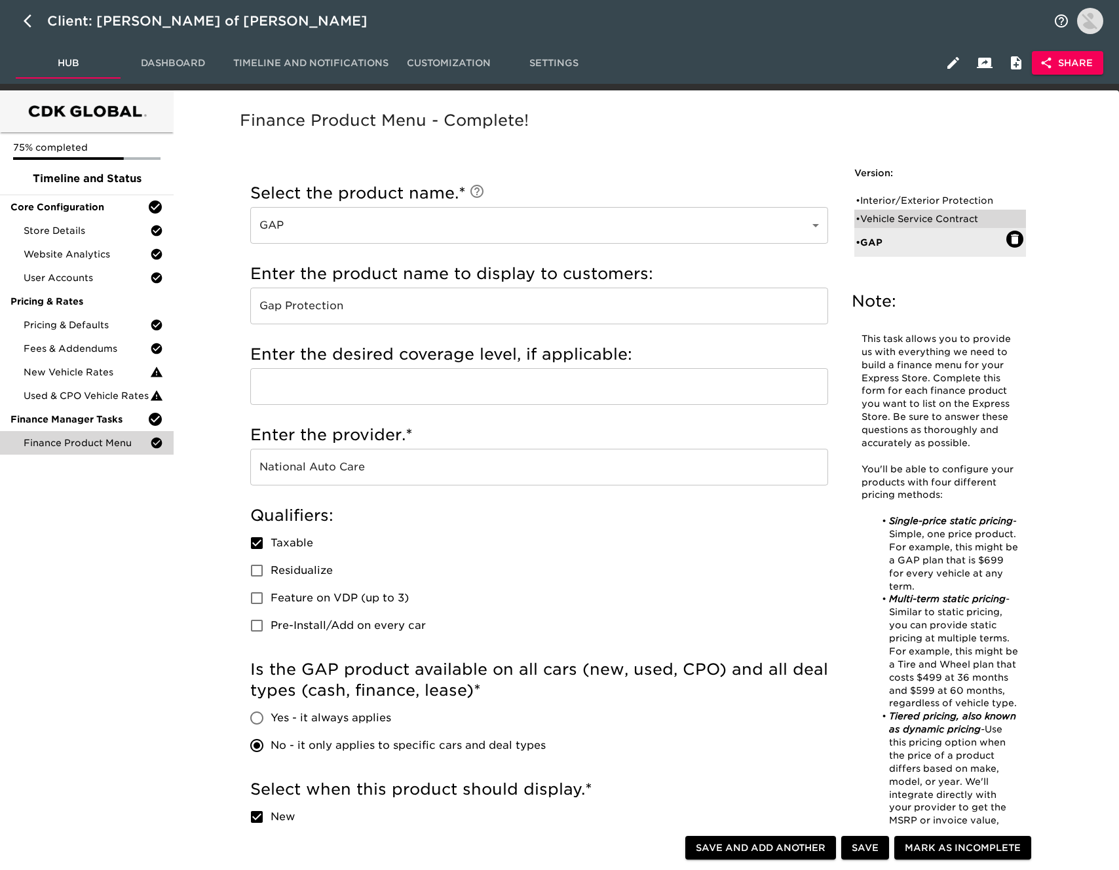
checkbox input "true"
radio input "false"
radio input "true"
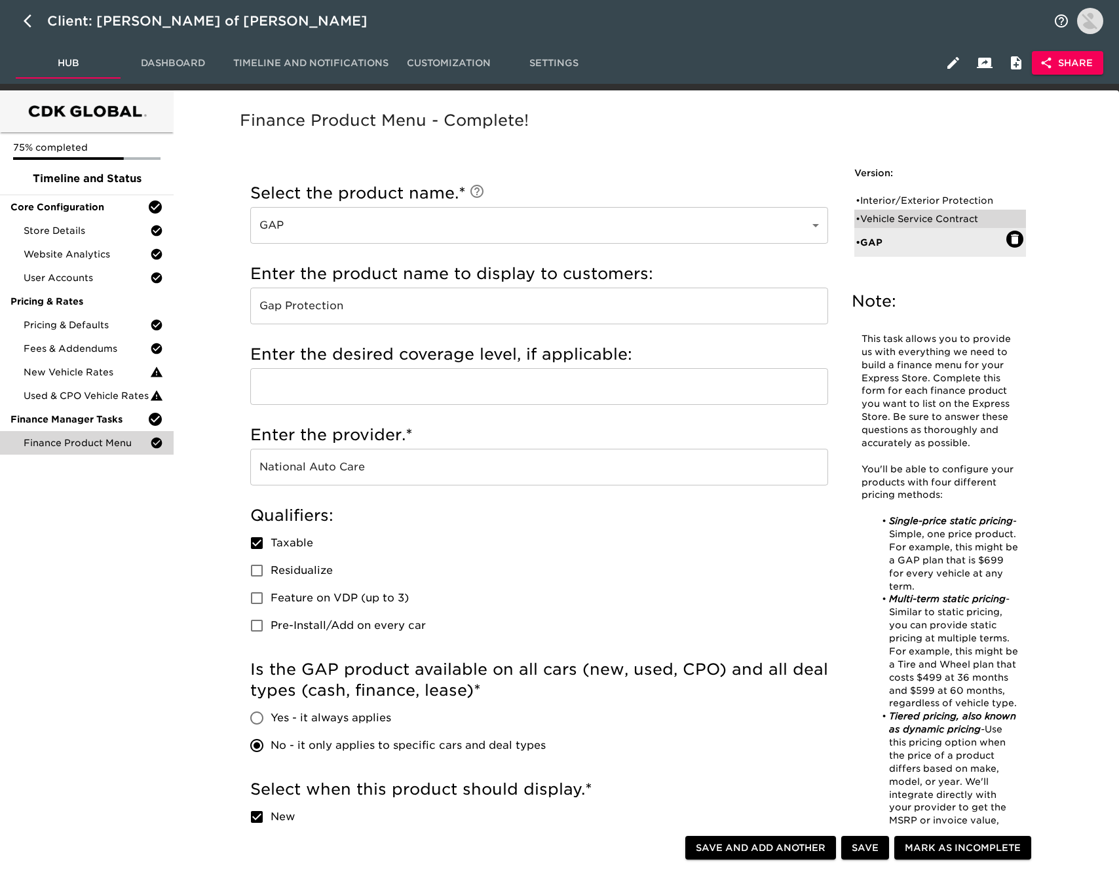
type input "020188"
radio input "true"
type input "2500"
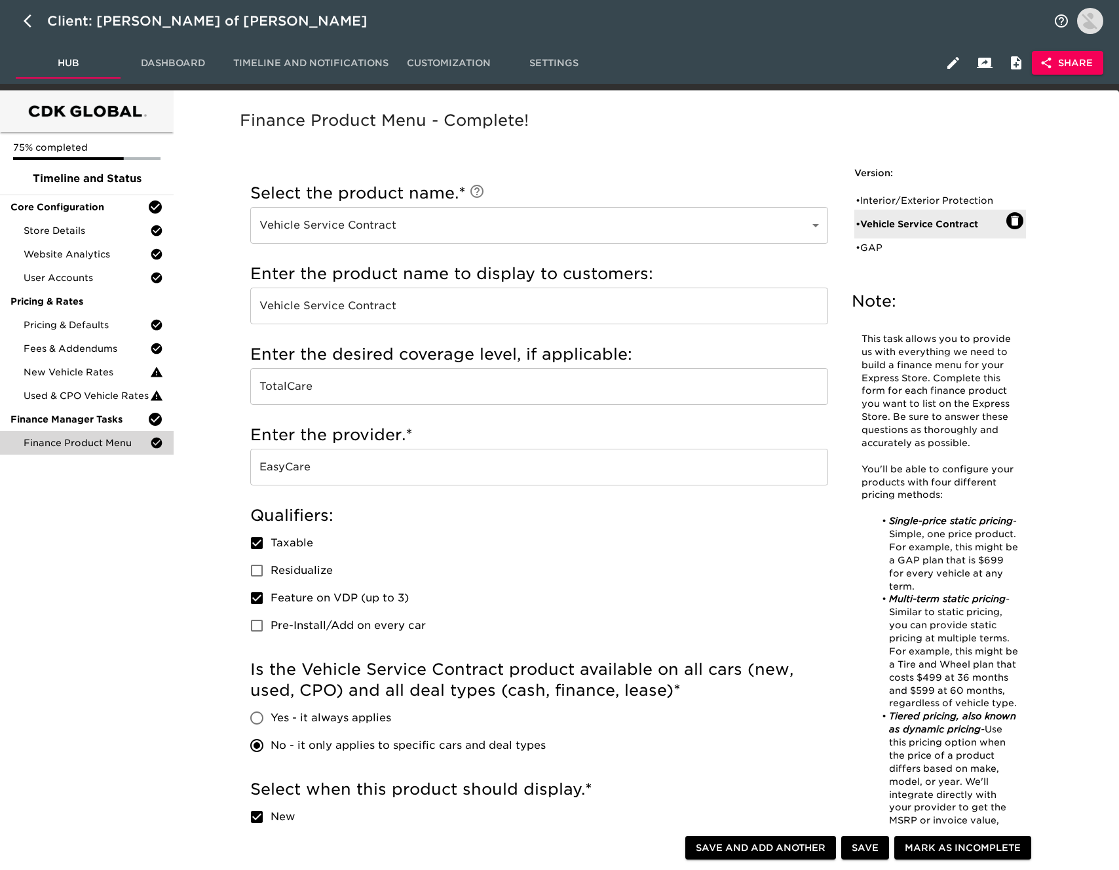
scroll to position [11, 0]
